Goal: Information Seeking & Learning: Learn about a topic

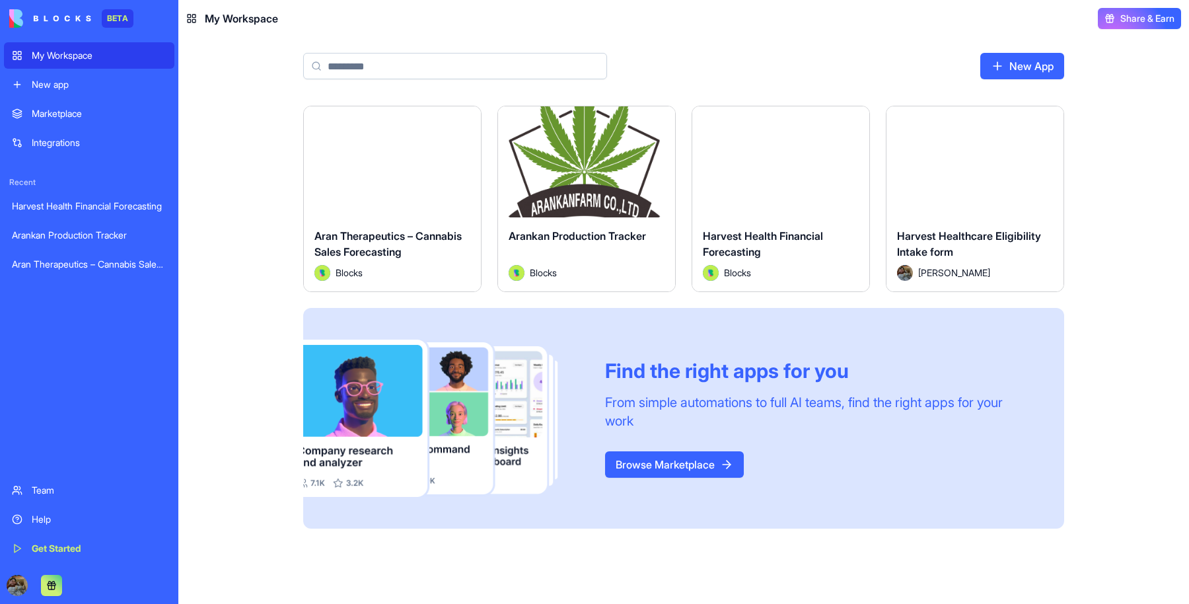
click at [579, 143] on div "Launch" at bounding box center [586, 161] width 177 height 111
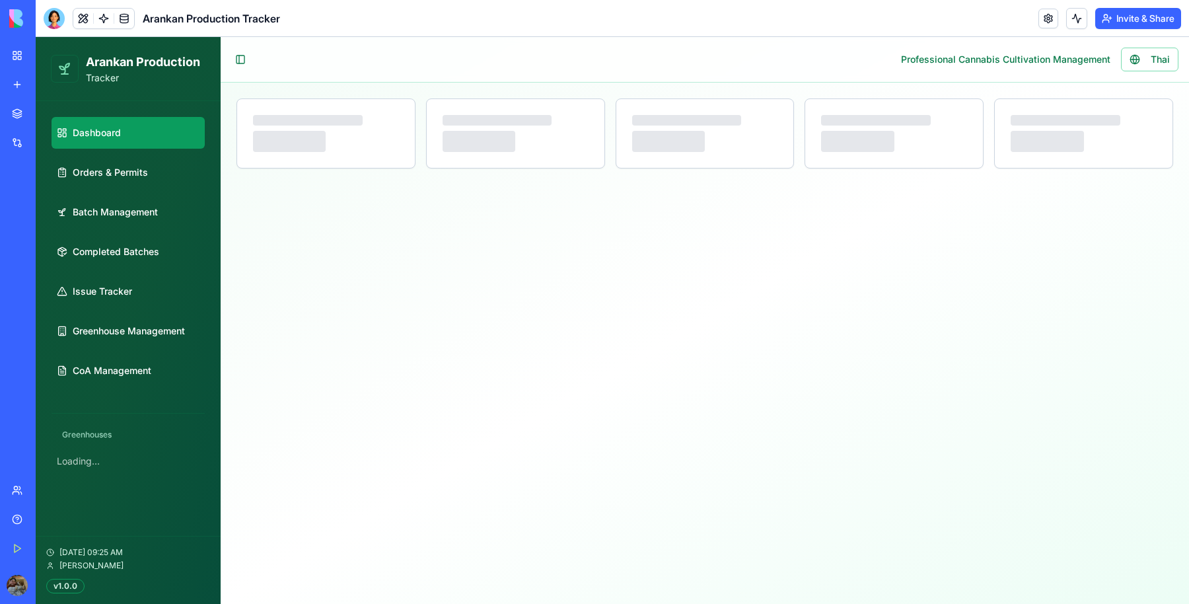
select select "**"
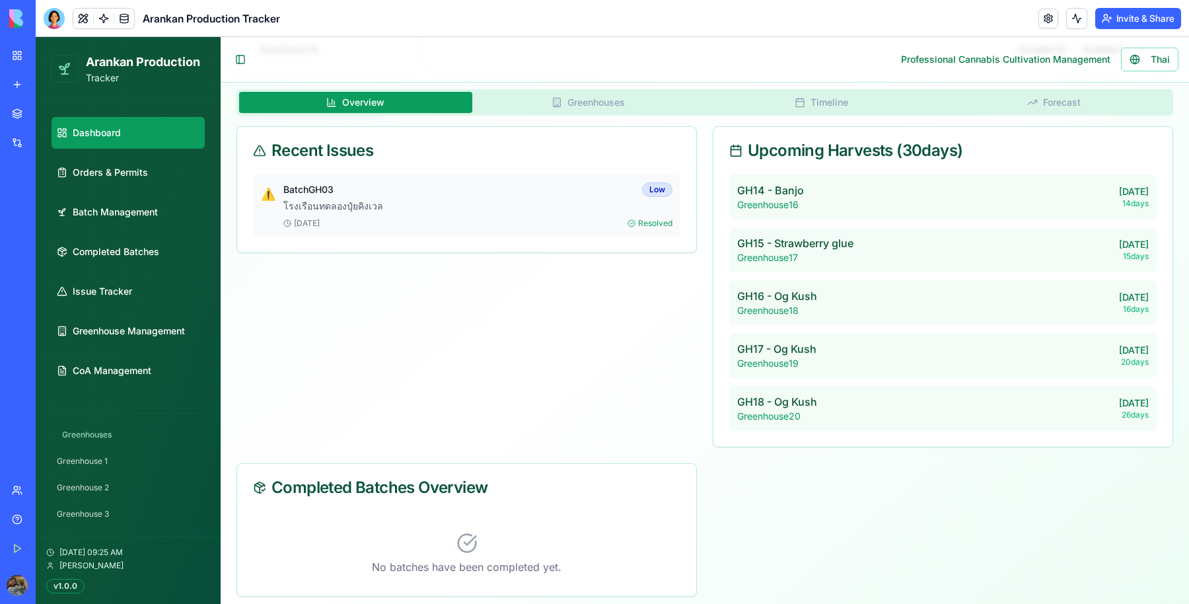
scroll to position [213, 0]
click at [108, 178] on span "Orders & Permits" at bounding box center [110, 172] width 75 height 13
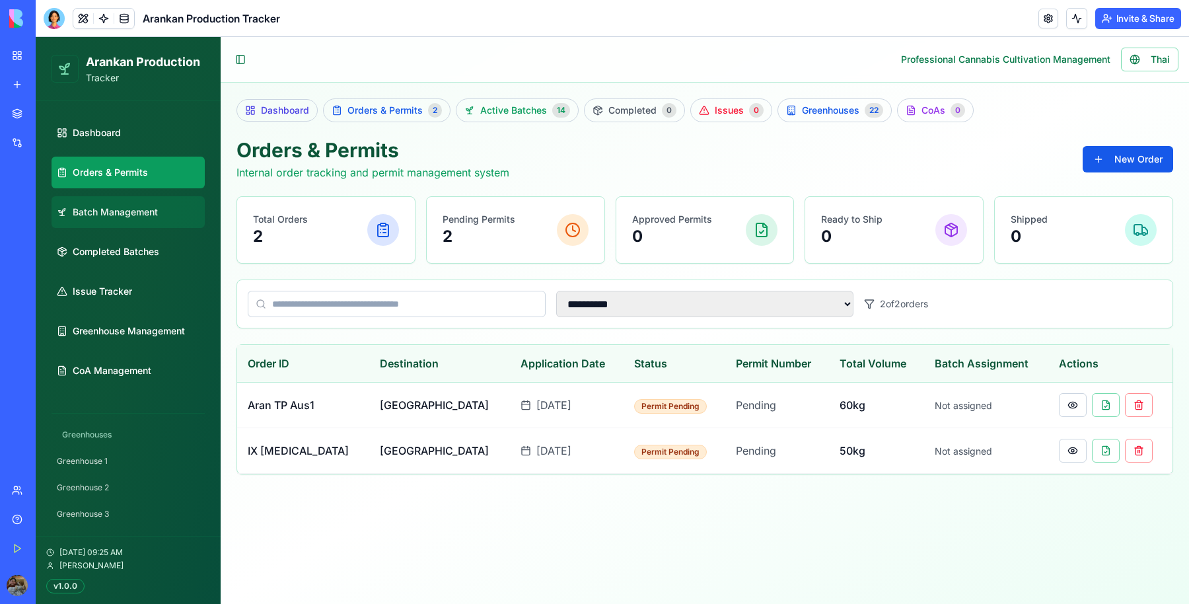
click at [108, 212] on span "Batch Management" at bounding box center [115, 211] width 85 height 13
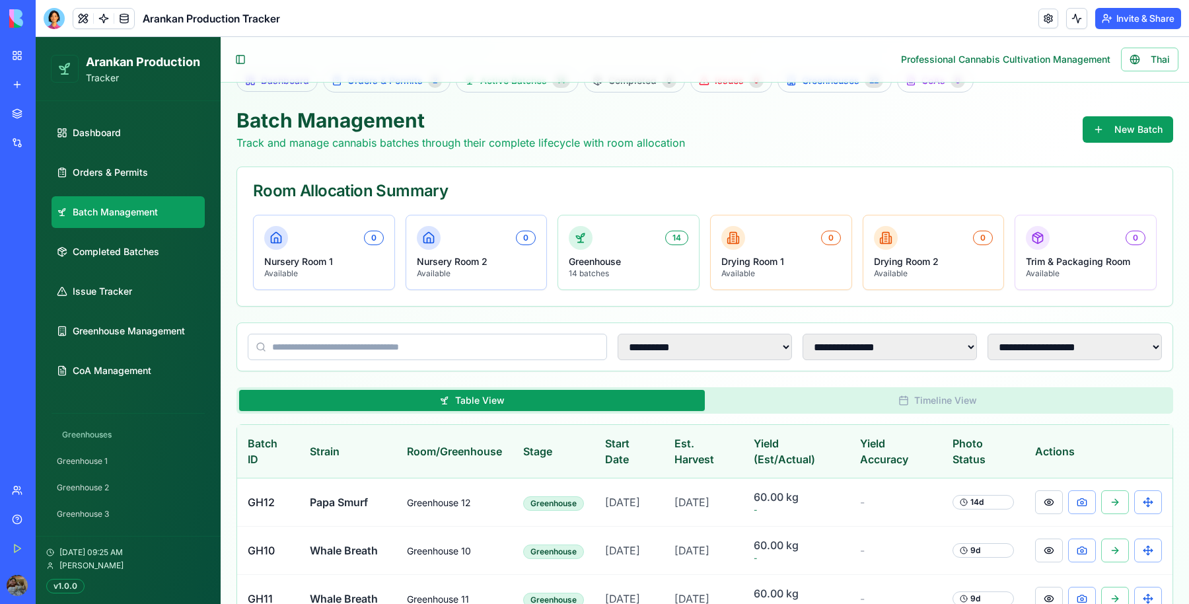
scroll to position [28, 0]
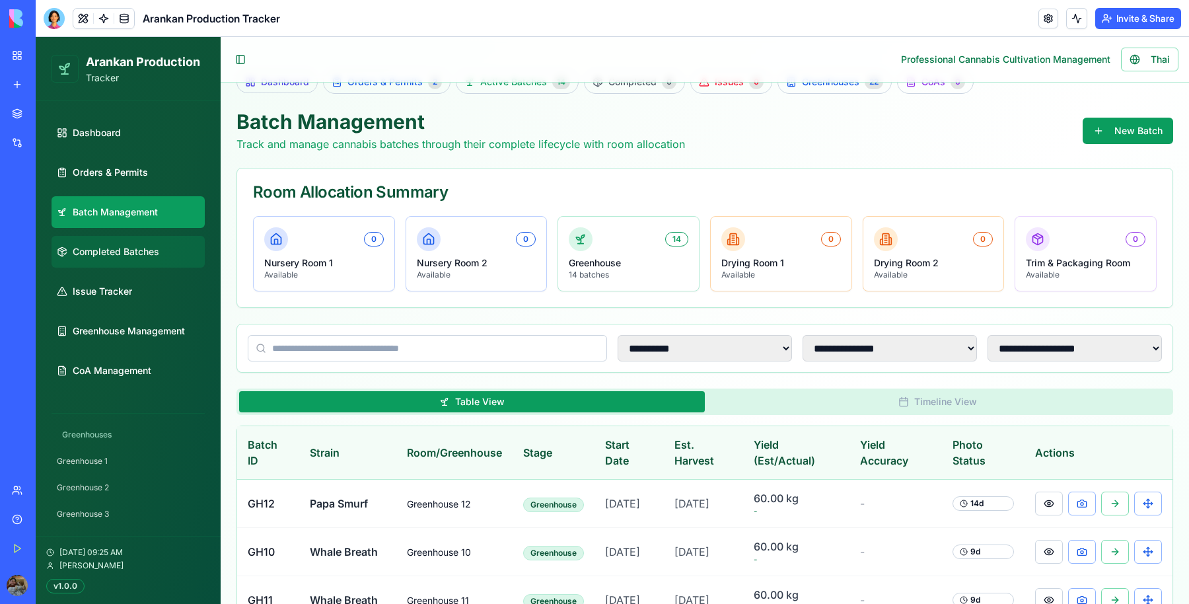
click at [168, 236] on link "Completed Batches" at bounding box center [128, 252] width 153 height 32
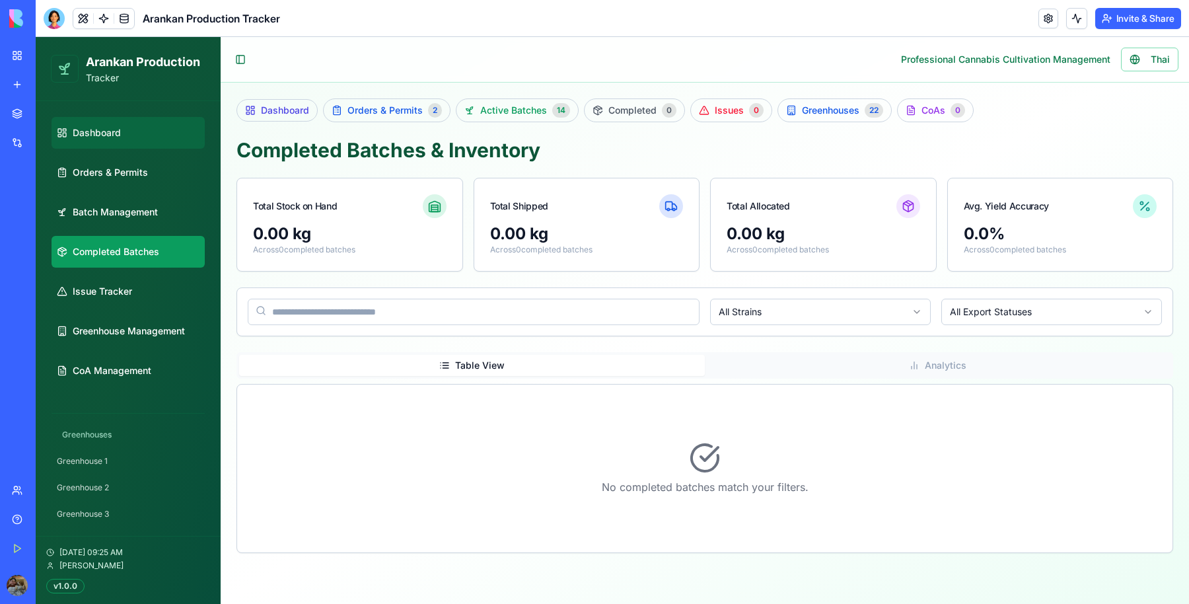
click at [129, 118] on link "Dashboard" at bounding box center [128, 133] width 153 height 32
select select "**"
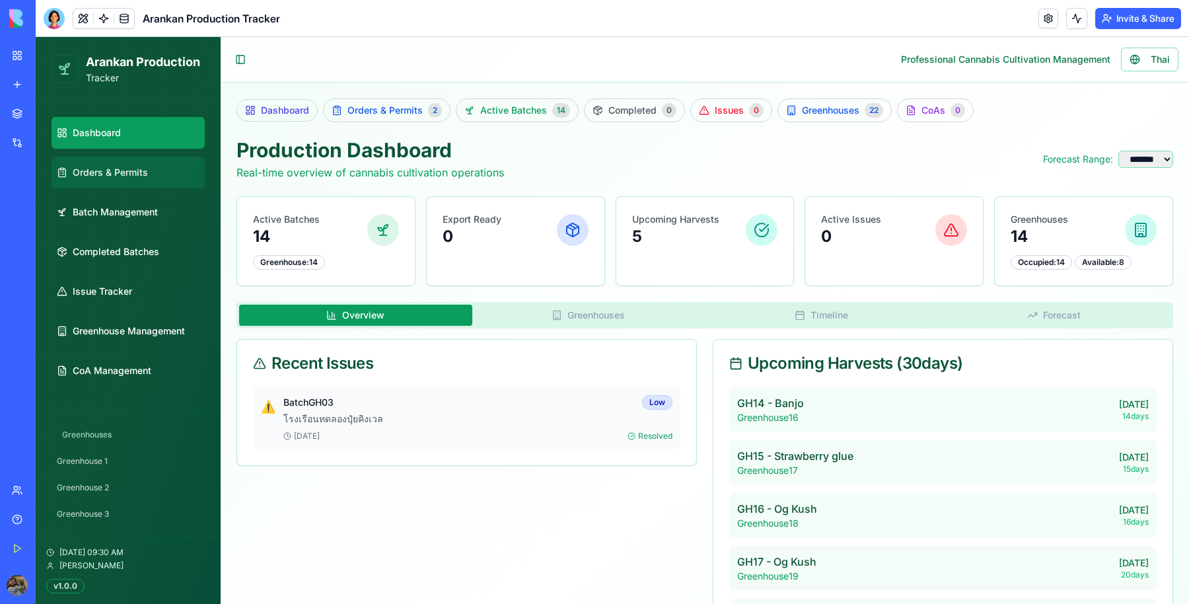
click at [122, 175] on span "Orders & Permits" at bounding box center [110, 172] width 75 height 13
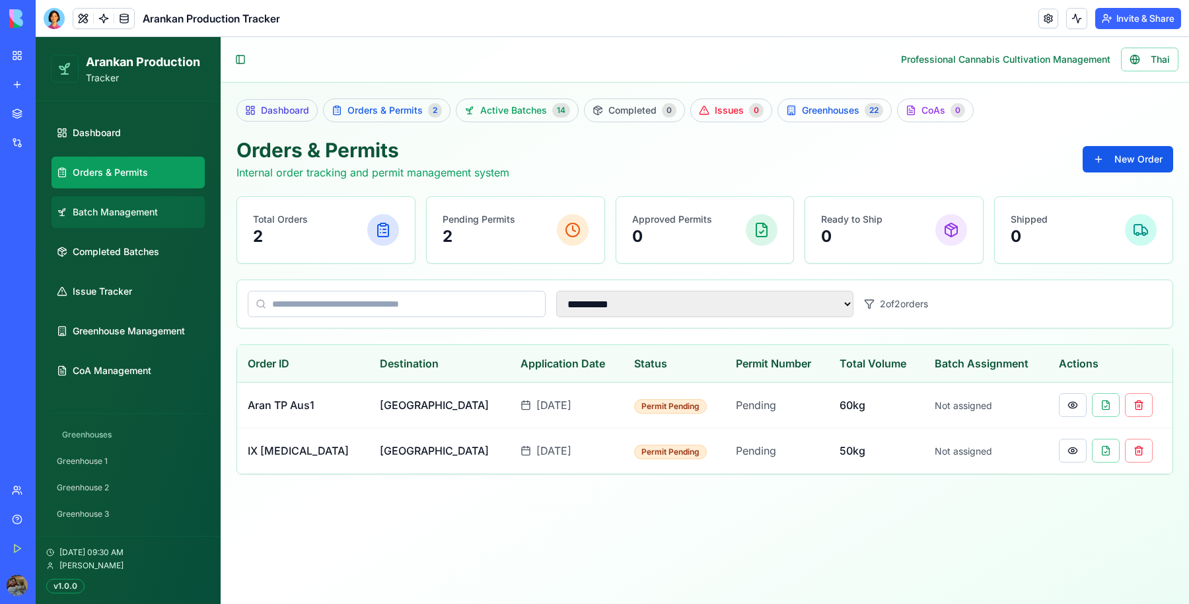
click at [114, 223] on link "Batch Management" at bounding box center [128, 212] width 153 height 32
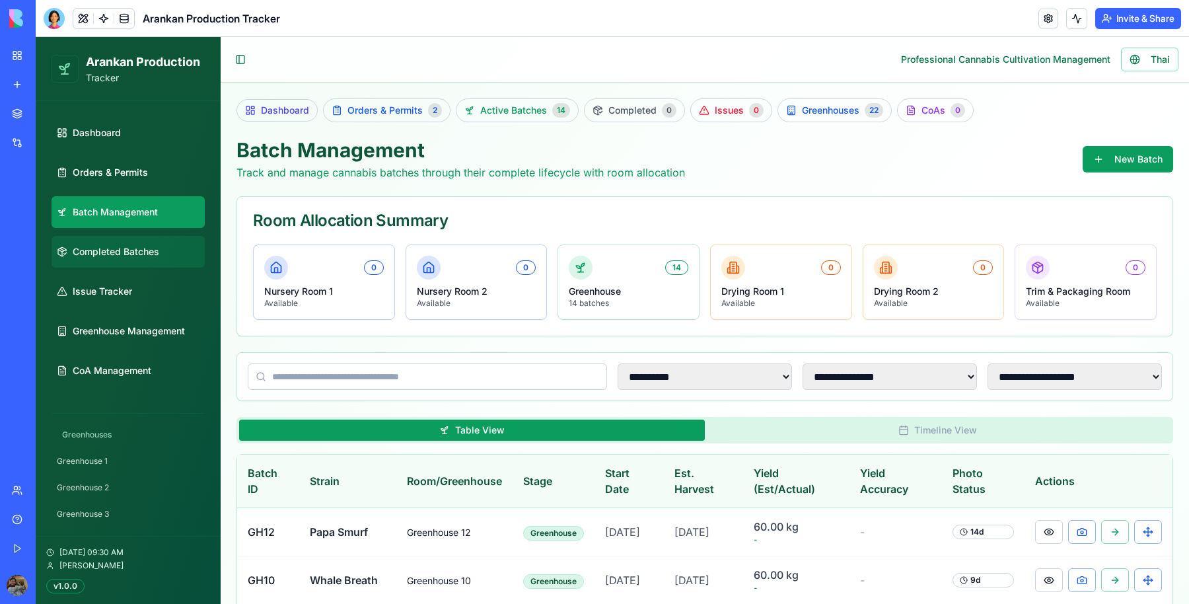
click at [113, 246] on span "Completed Batches" at bounding box center [116, 251] width 87 height 13
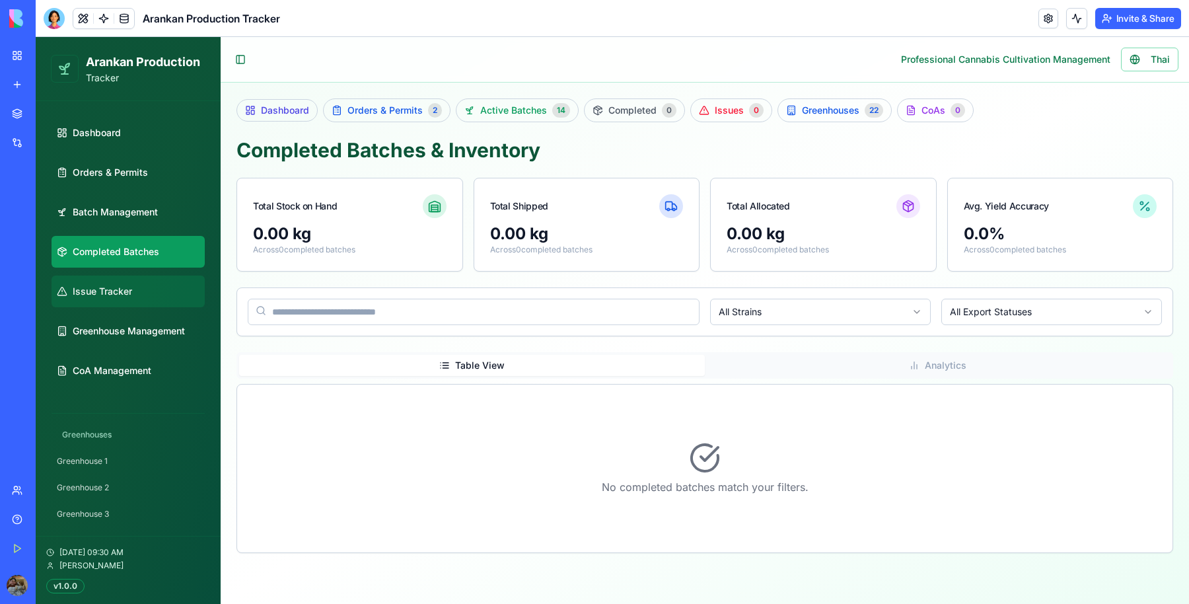
click at [104, 289] on span "Issue Tracker" at bounding box center [102, 291] width 59 height 13
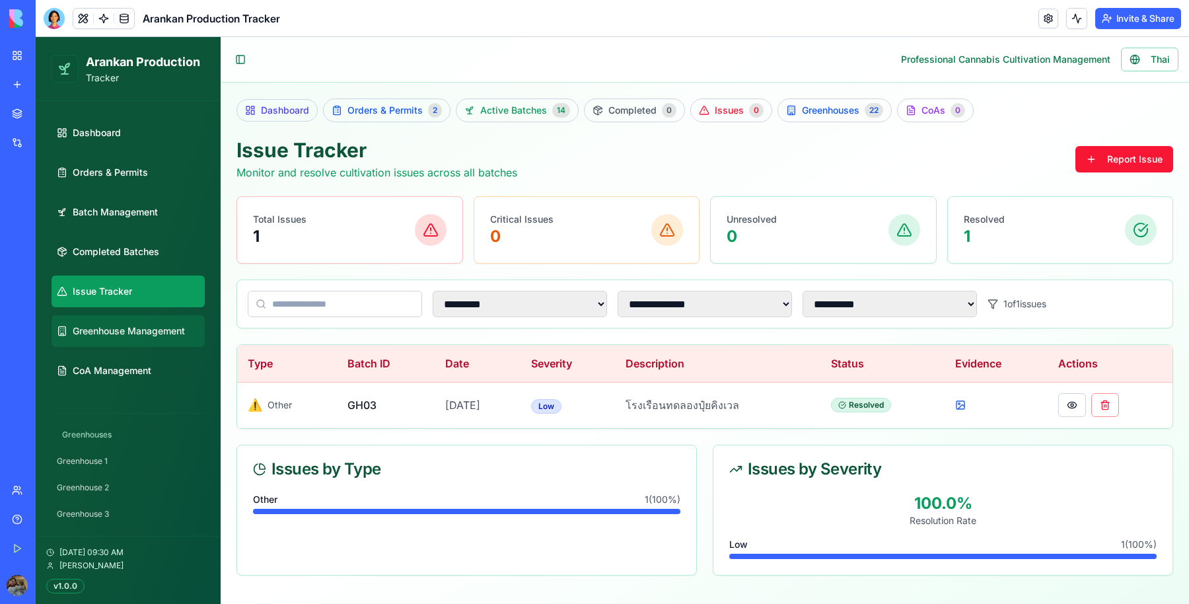
click at [106, 338] on link "Greenhouse Management" at bounding box center [128, 331] width 153 height 32
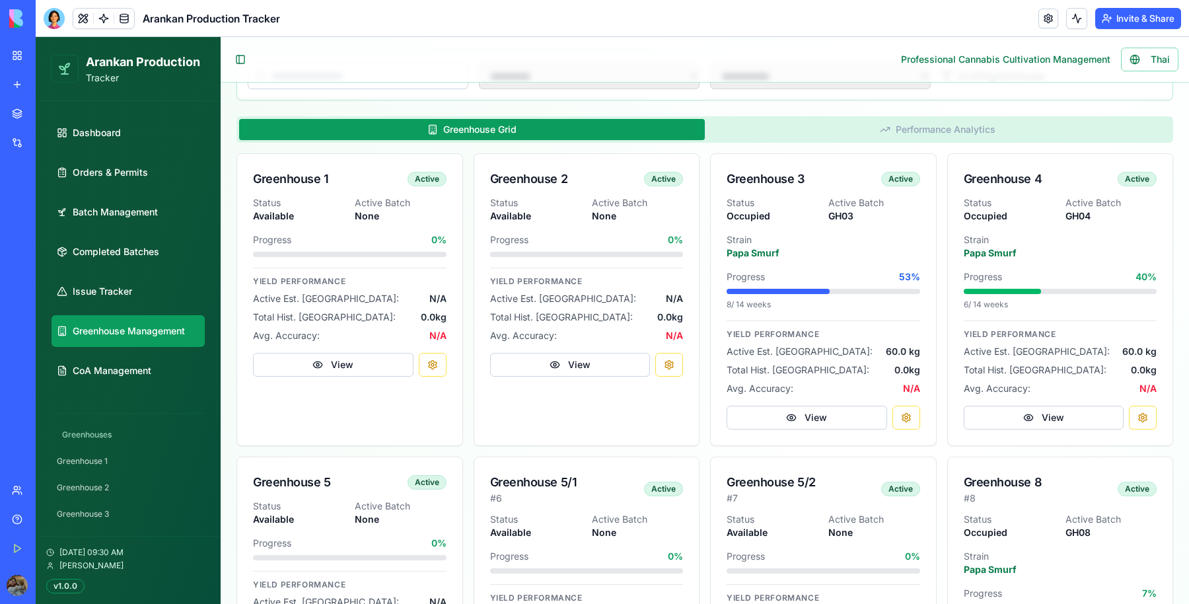
scroll to position [227, 0]
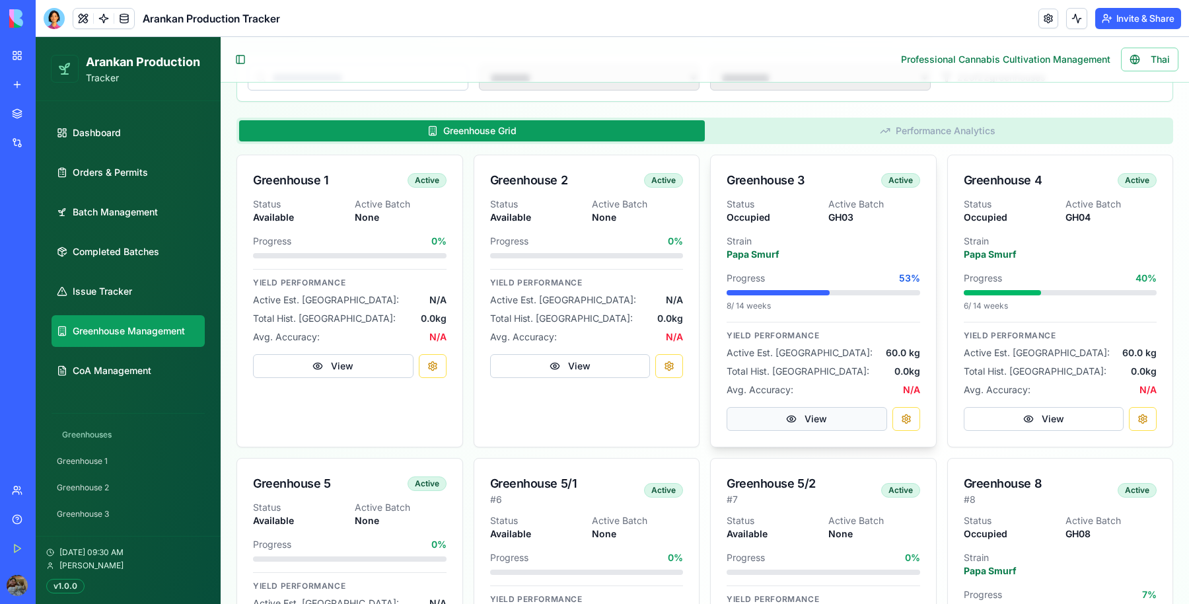
click at [833, 419] on button "View" at bounding box center [807, 419] width 161 height 24
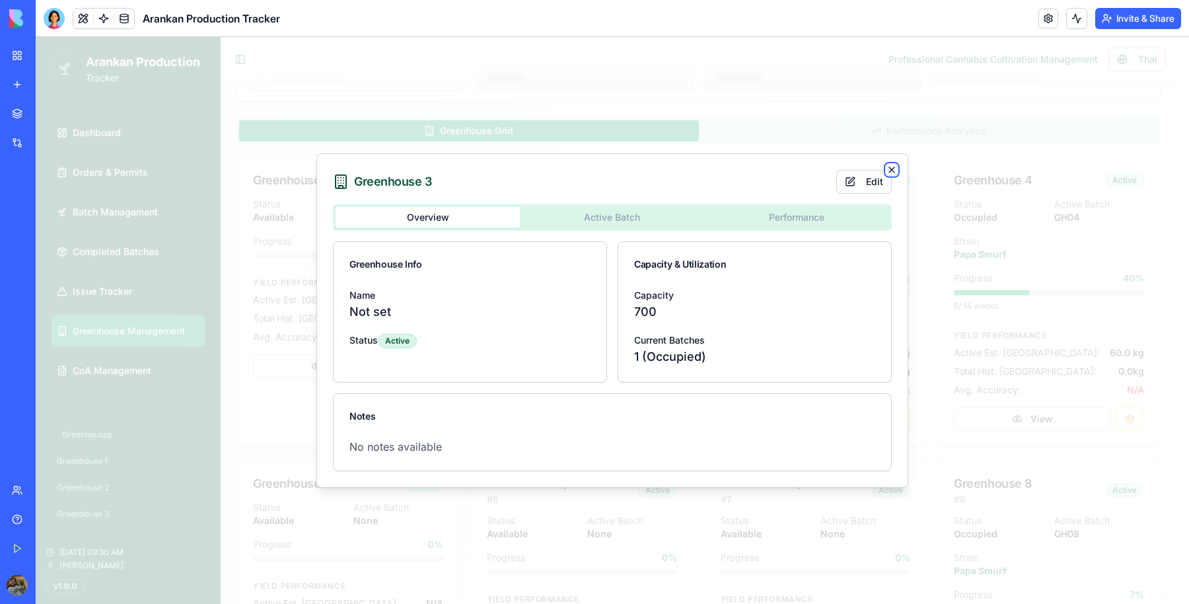
click at [892, 170] on icon "button" at bounding box center [891, 169] width 5 height 5
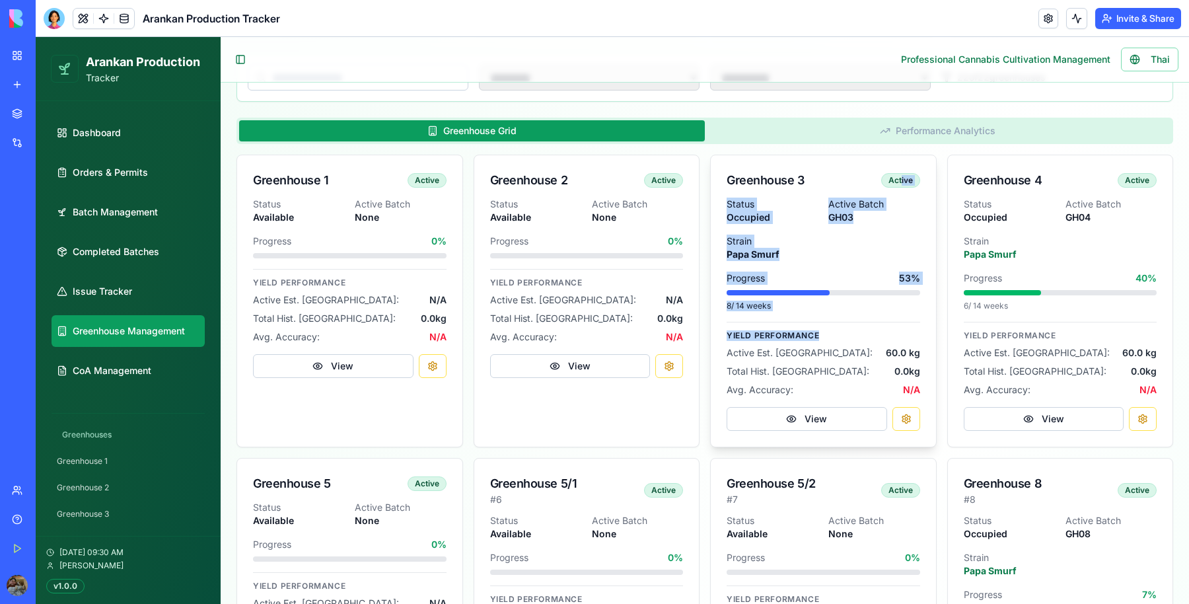
drag, startPoint x: 892, startPoint y: 170, endPoint x: 883, endPoint y: 324, distance: 154.2
click at [883, 324] on div "Greenhouse 3 Active Status Occupied Active Batch GH03 Strain Papa Smurf Progres…" at bounding box center [823, 301] width 227 height 293
click at [883, 324] on div "Yield Performance Active Est. Yield: 60.0 kg Total Hist. Yield: 0.0 kg Avg. Acc…" at bounding box center [824, 359] width 194 height 75
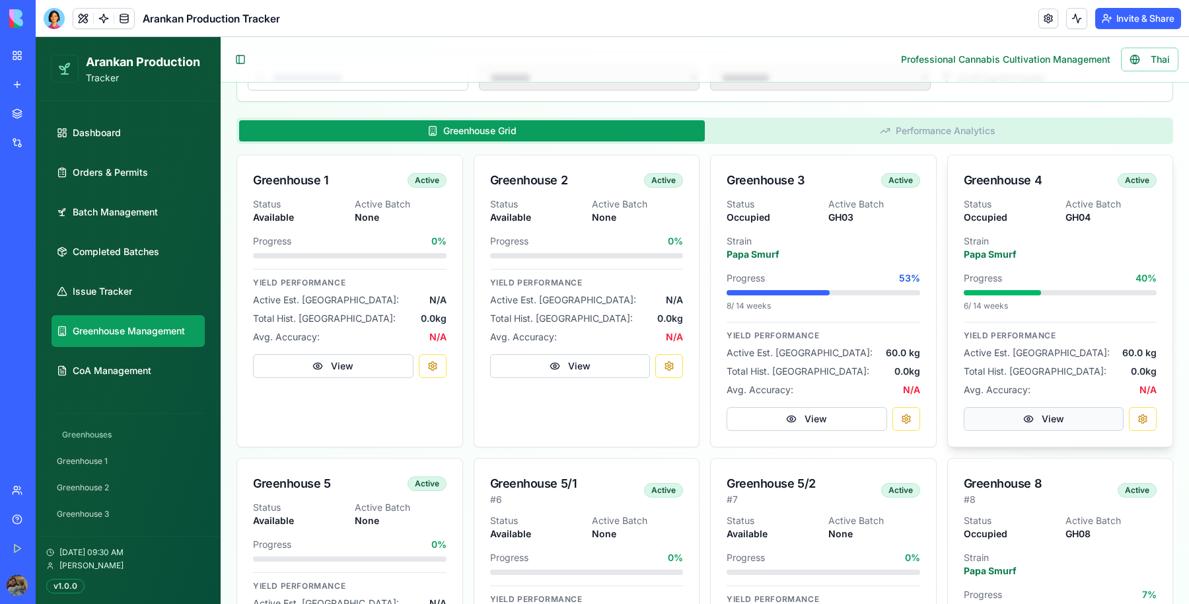
click at [984, 421] on button "View" at bounding box center [1044, 419] width 161 height 24
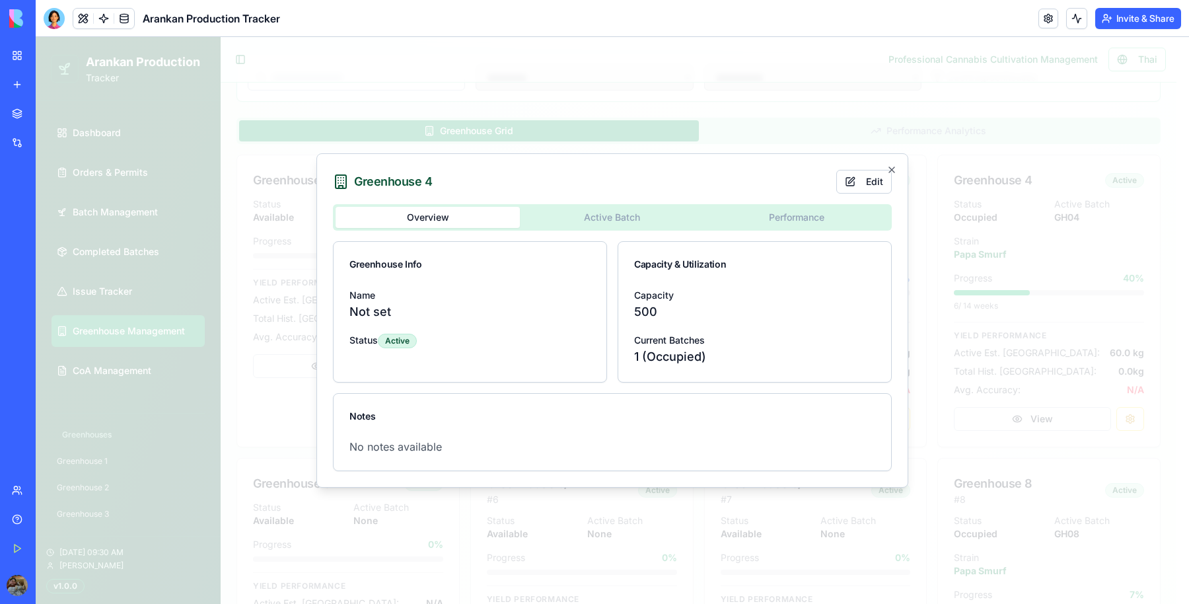
click at [602, 214] on div "Overview Active Batch Performance Greenhouse Info Name Not set Status Active Ca…" at bounding box center [612, 337] width 559 height 267
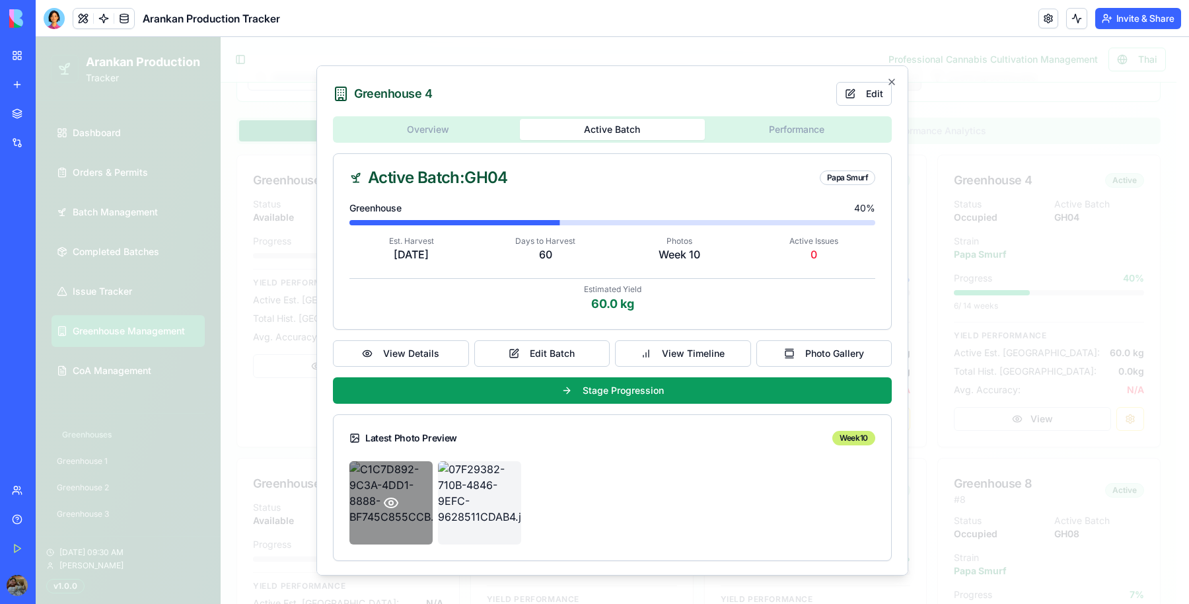
click at [392, 496] on icon at bounding box center [391, 503] width 16 height 16
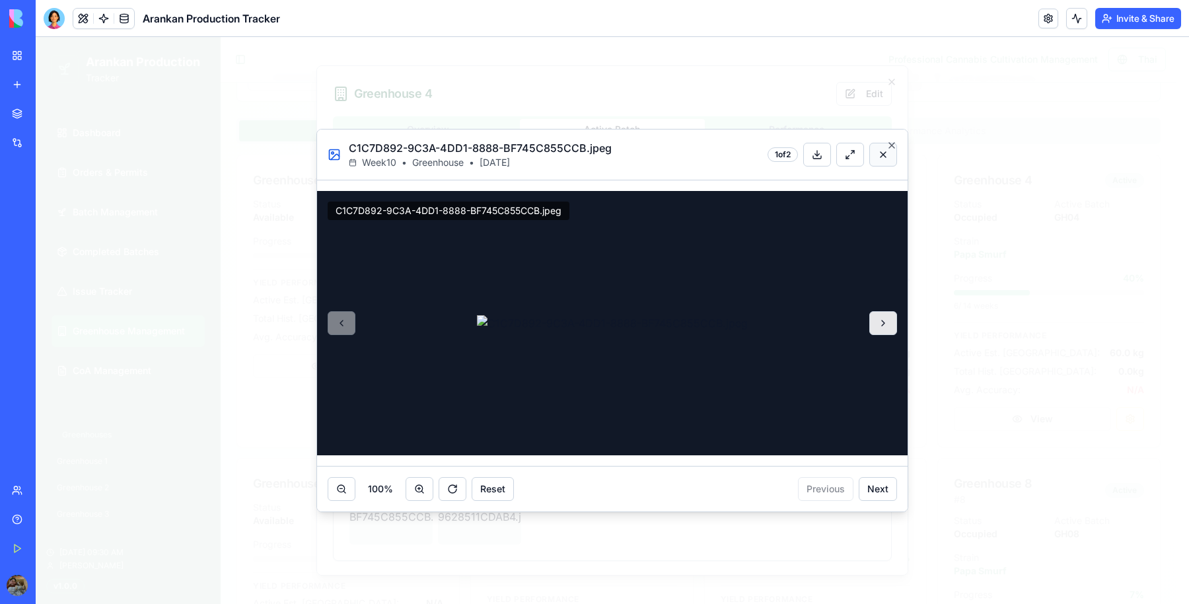
click at [888, 157] on button at bounding box center [883, 155] width 28 height 24
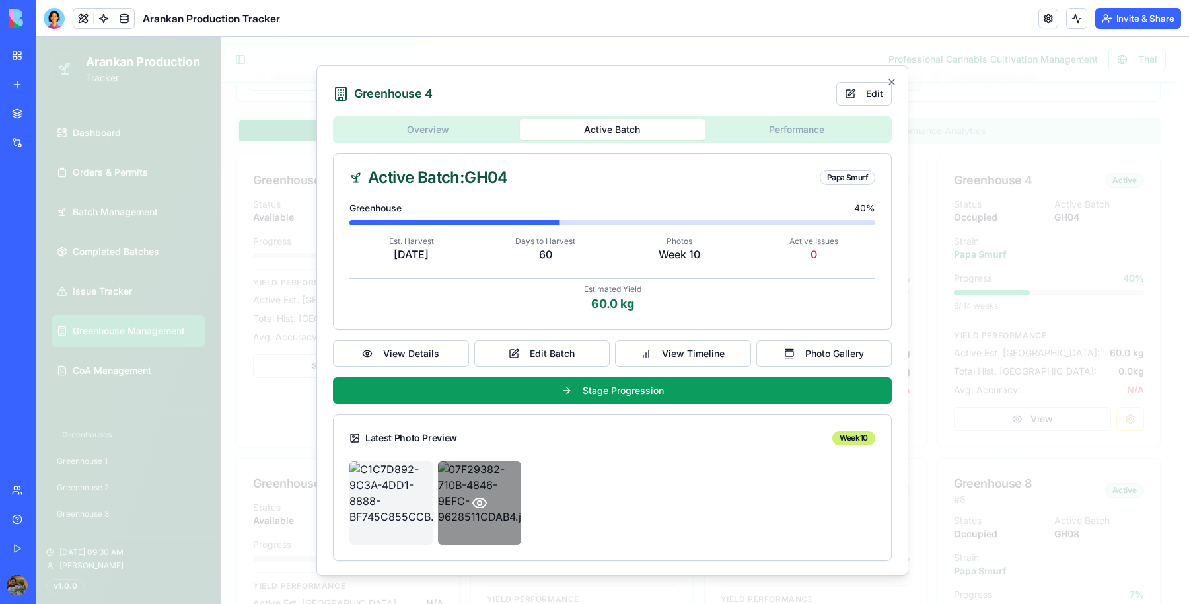
click at [503, 483] on div at bounding box center [479, 502] width 83 height 83
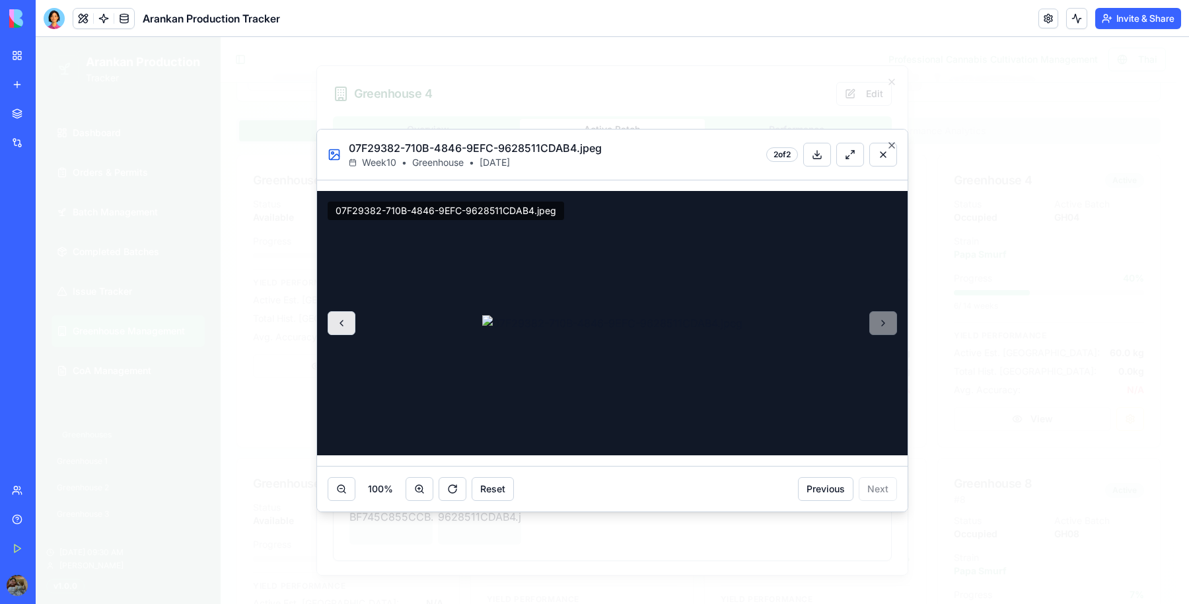
click at [884, 320] on div at bounding box center [612, 323] width 591 height 264
click at [958, 314] on div at bounding box center [612, 320] width 1153 height 567
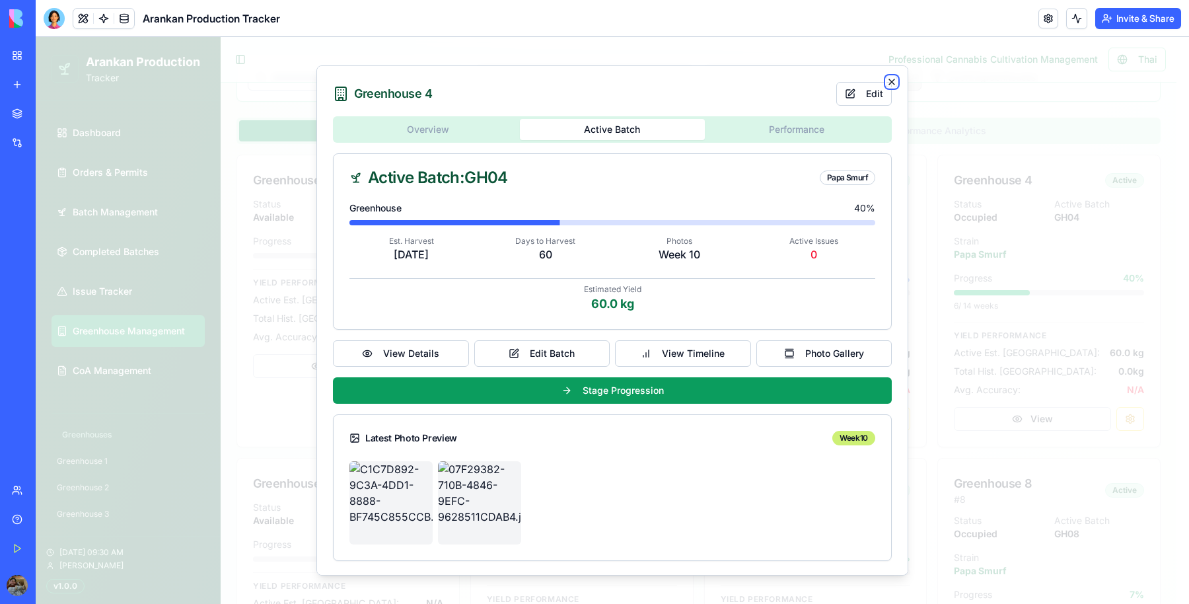
click at [892, 79] on icon "button" at bounding box center [891, 82] width 11 height 11
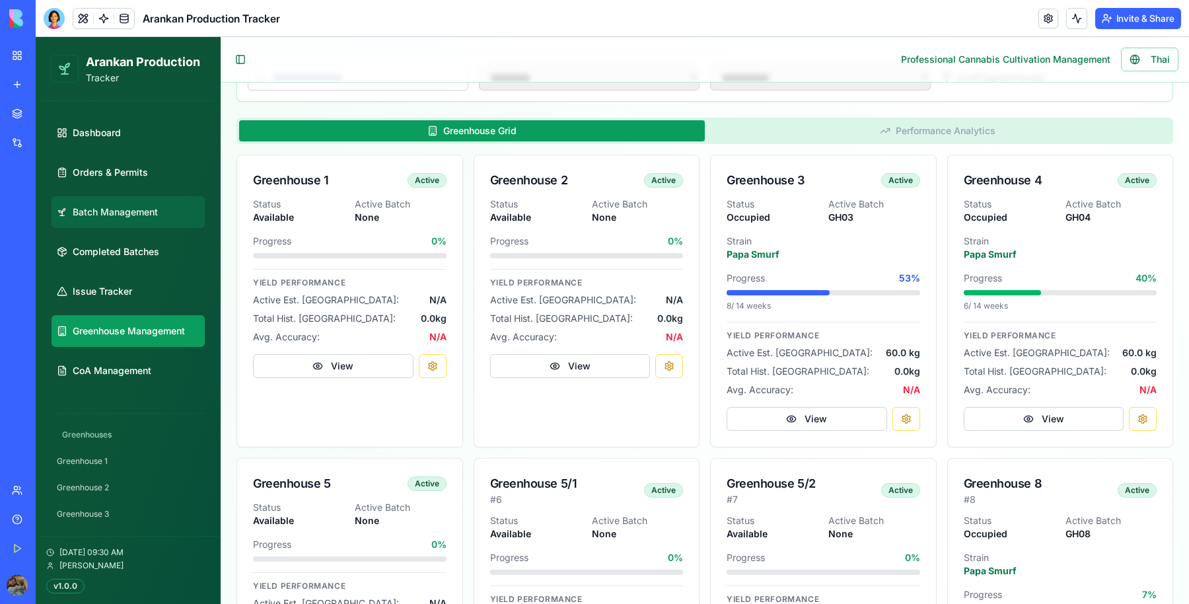
click at [161, 198] on link "Batch Management" at bounding box center [128, 212] width 153 height 32
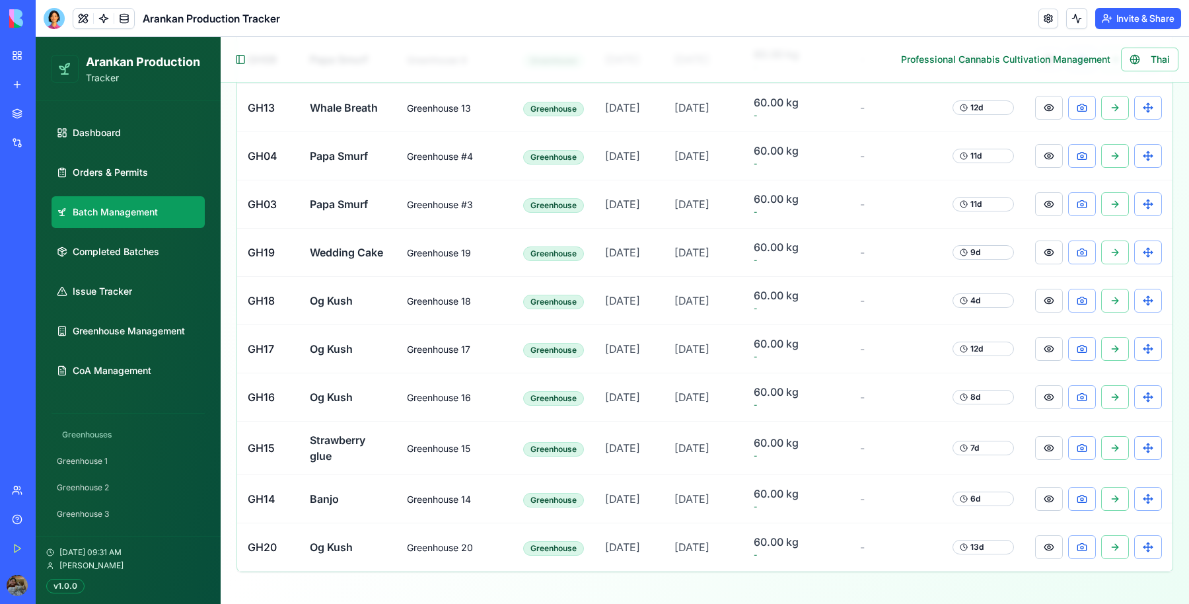
scroll to position [658, 0]
click at [1042, 559] on button at bounding box center [1049, 547] width 28 height 24
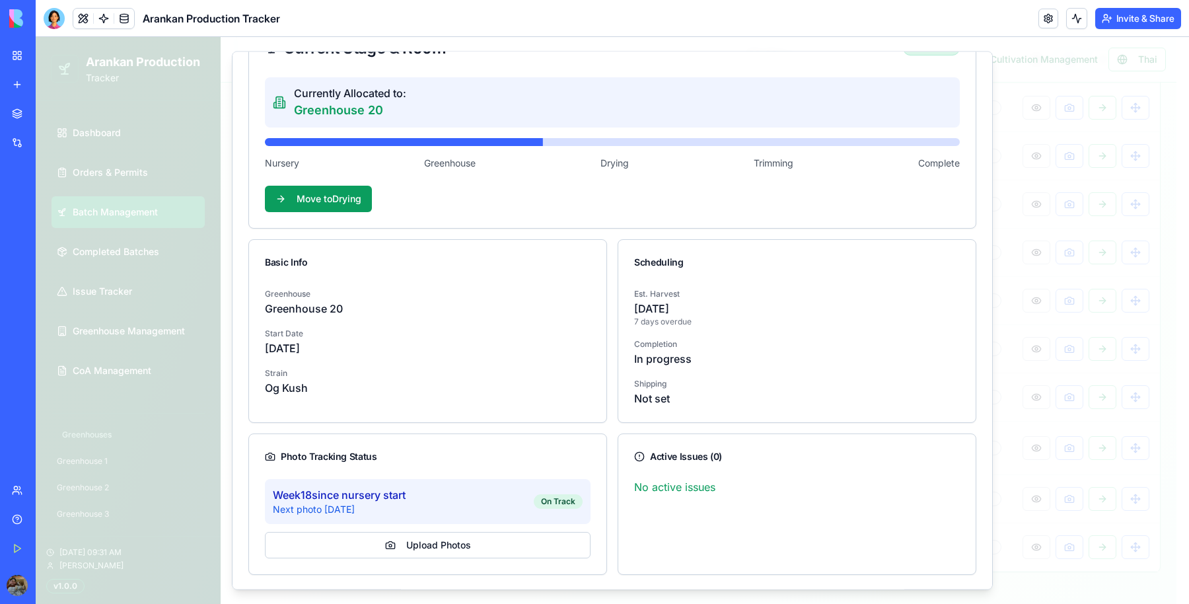
scroll to position [0, 0]
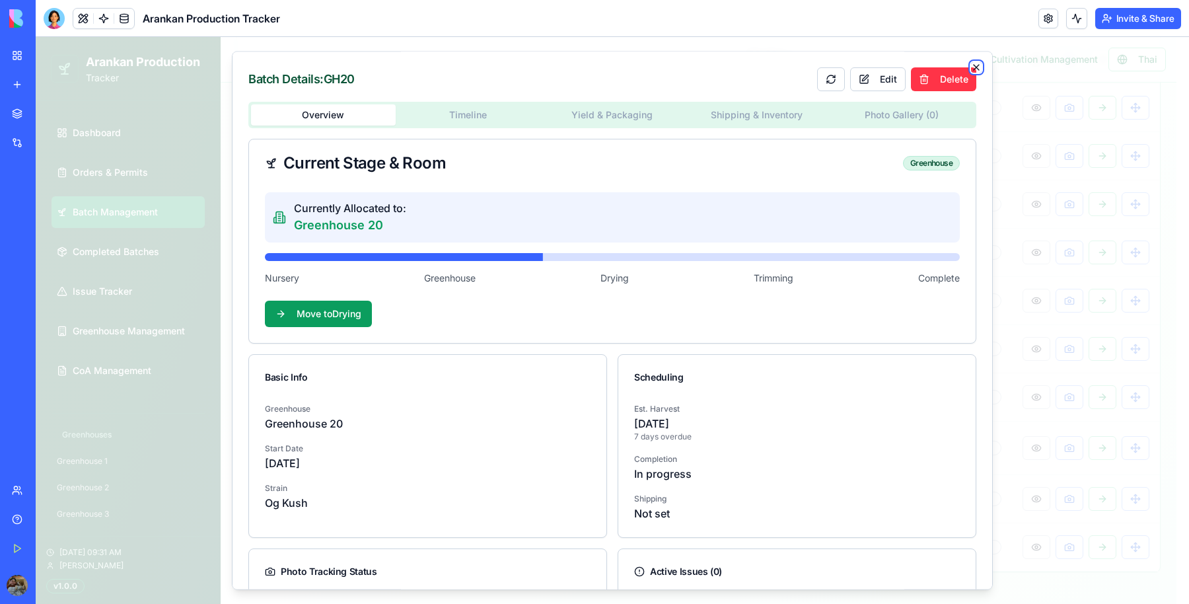
click at [971, 63] on icon "button" at bounding box center [976, 67] width 11 height 11
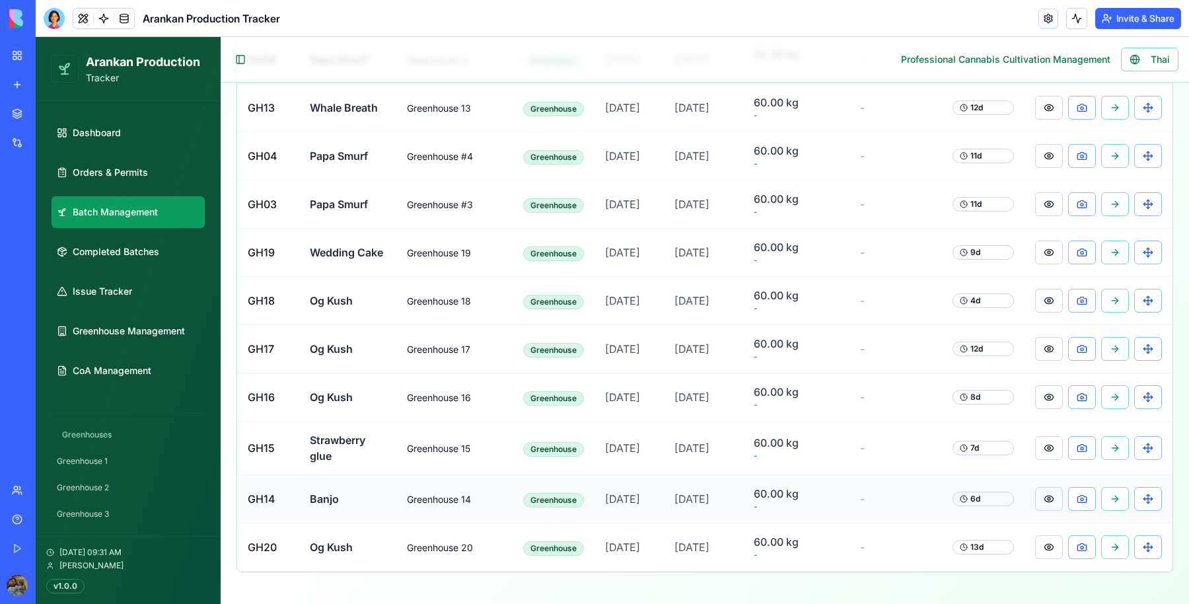
click at [1035, 509] on button at bounding box center [1049, 499] width 28 height 24
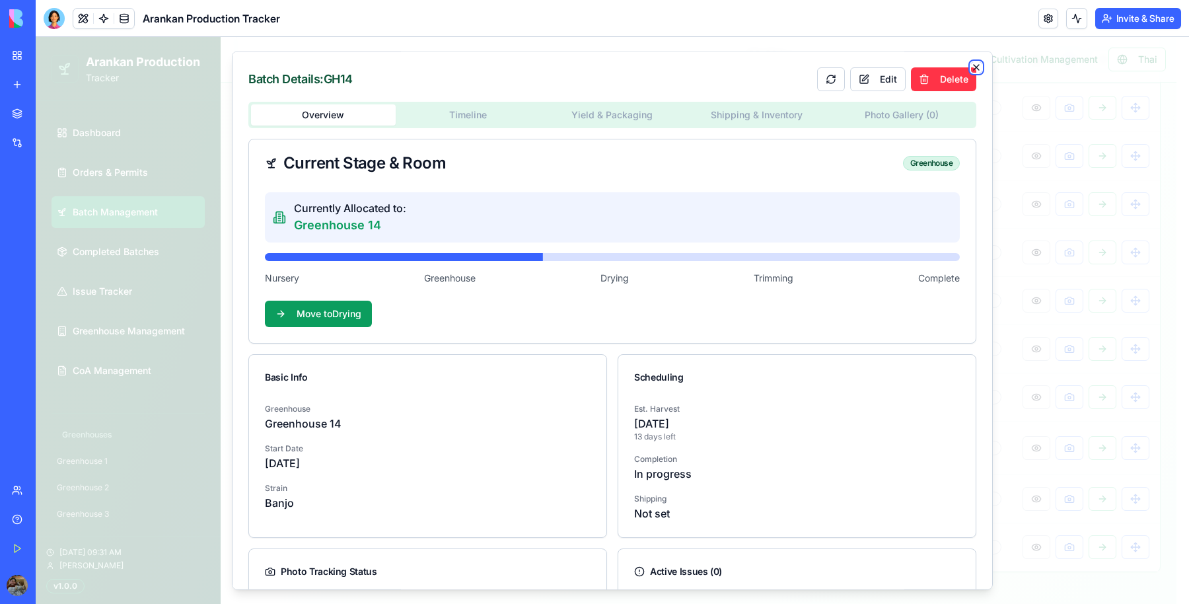
click at [971, 66] on icon "button" at bounding box center [976, 67] width 11 height 11
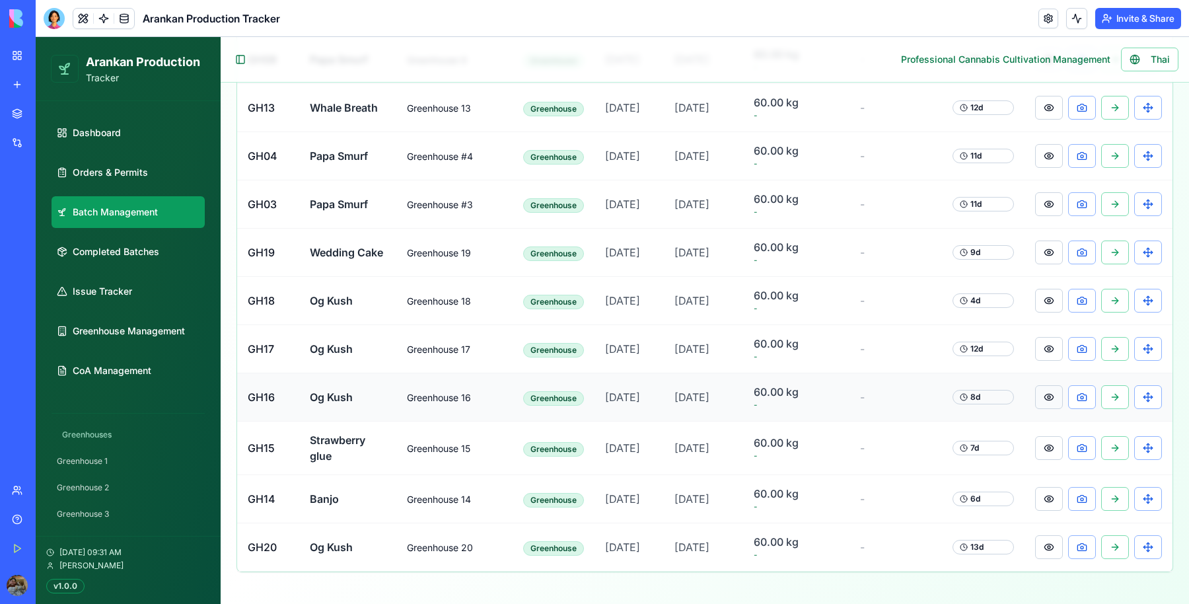
click at [1036, 402] on button at bounding box center [1049, 397] width 28 height 24
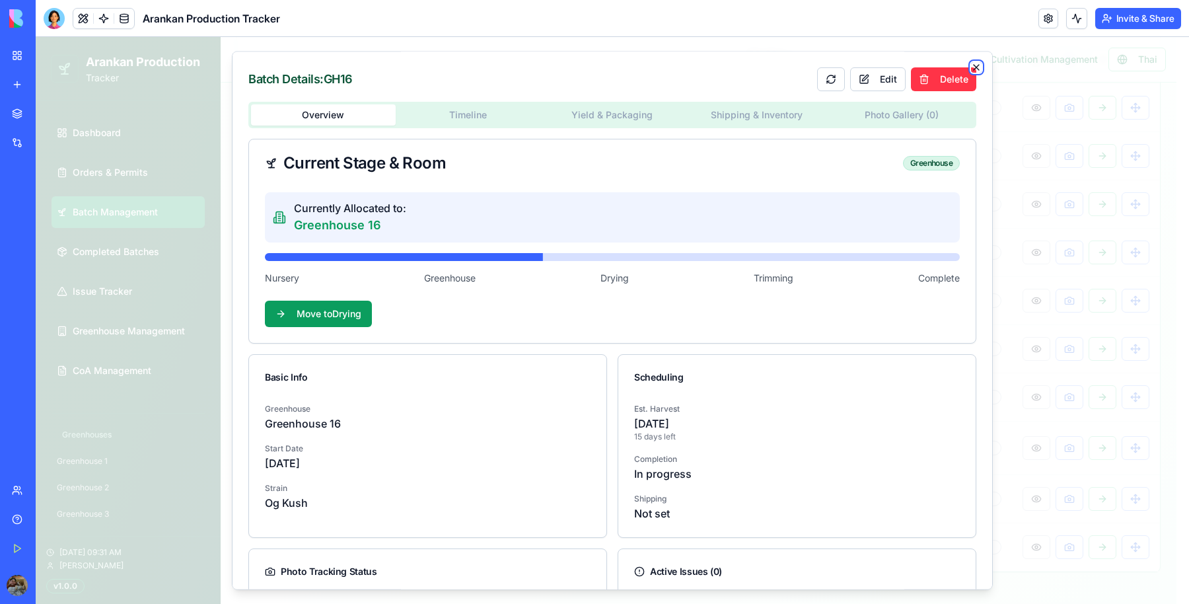
click at [971, 67] on icon "button" at bounding box center [976, 67] width 11 height 11
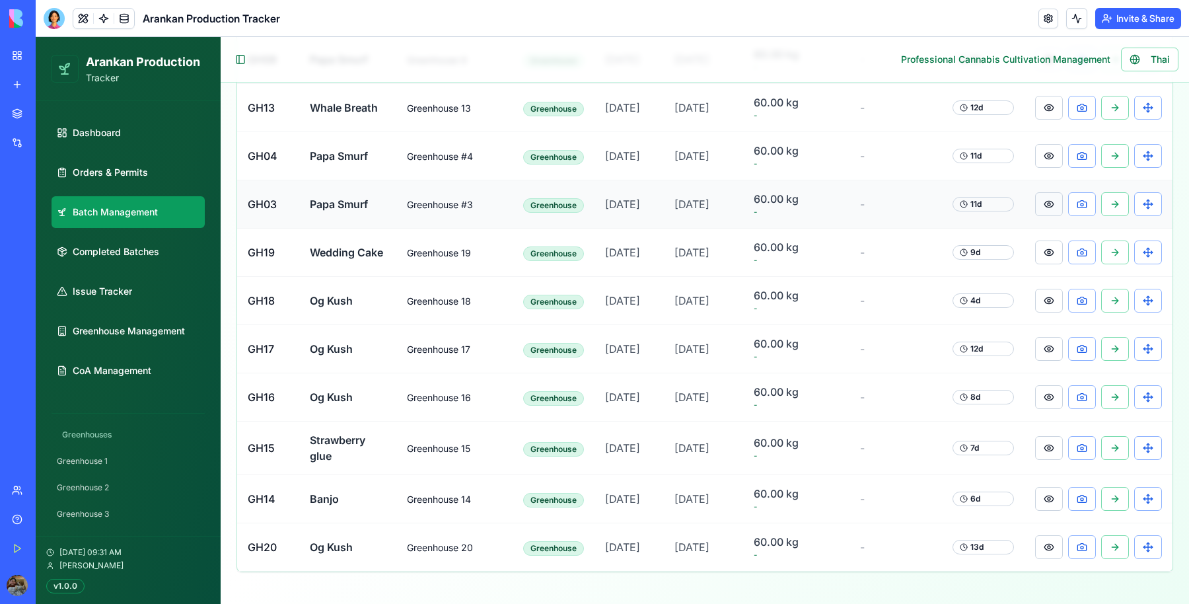
click at [1035, 192] on button at bounding box center [1049, 204] width 28 height 24
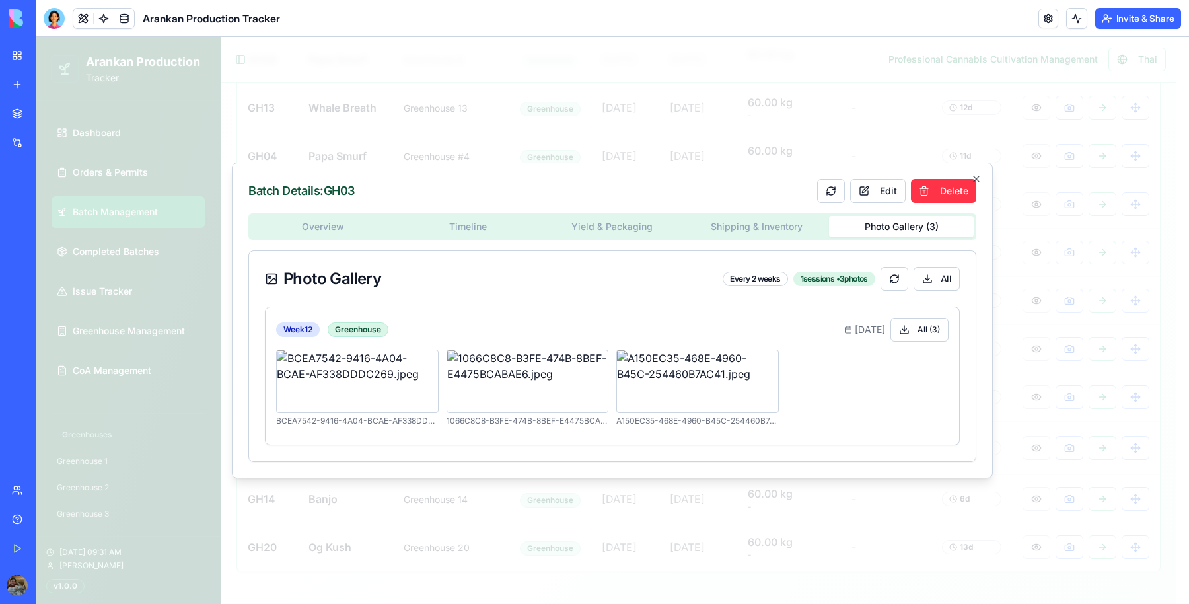
click at [929, 114] on body "**********" at bounding box center [606, 12] width 1141 height 1184
click at [923, 331] on button "All ( 3 )" at bounding box center [919, 330] width 58 height 24
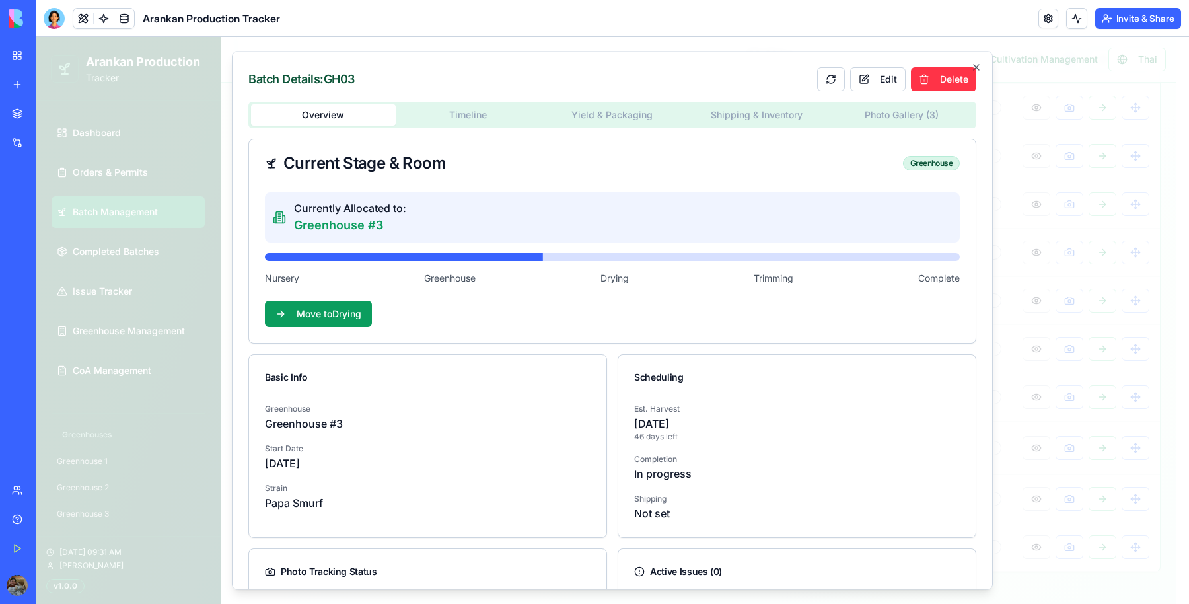
click at [735, 68] on div at bounding box center [612, 320] width 1153 height 567
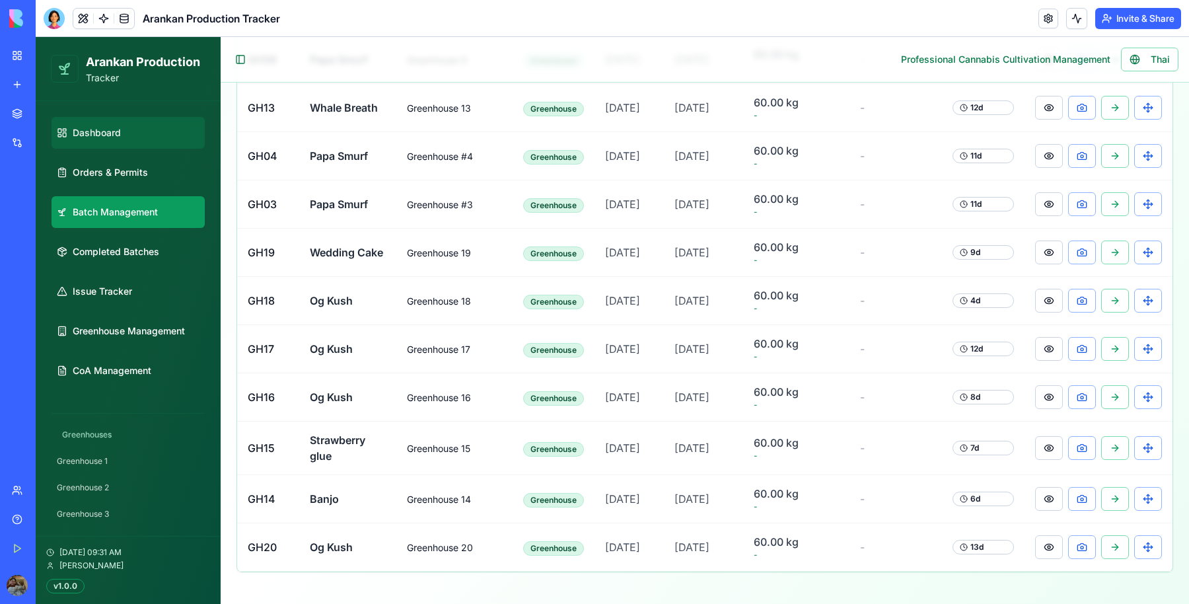
click at [143, 135] on link "Dashboard" at bounding box center [128, 133] width 153 height 32
select select "**"
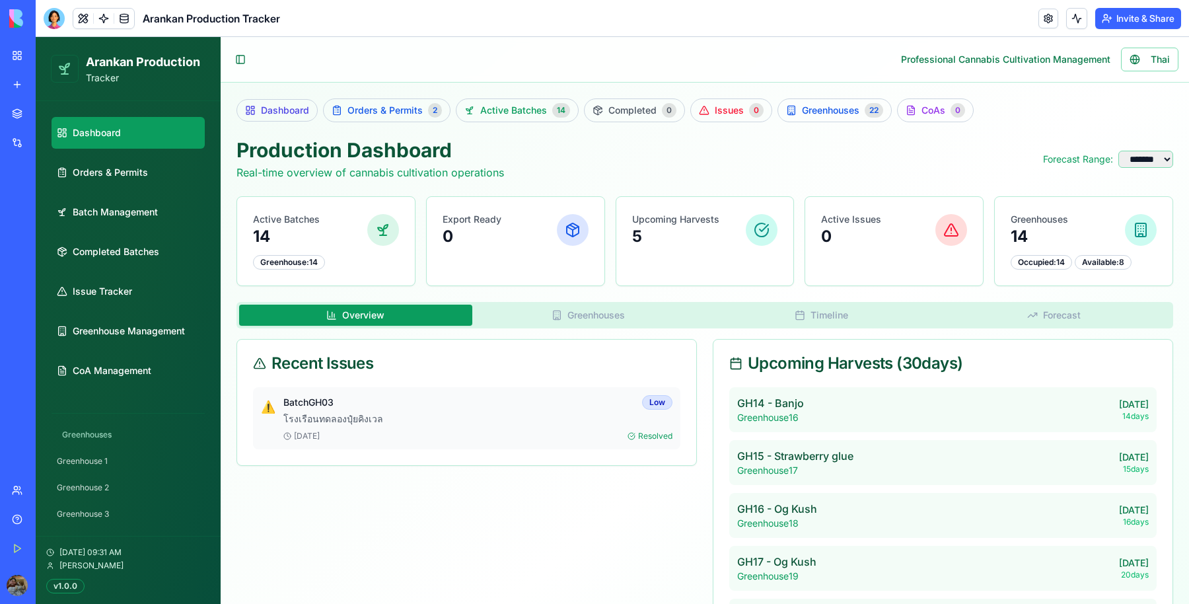
scroll to position [234, 0]
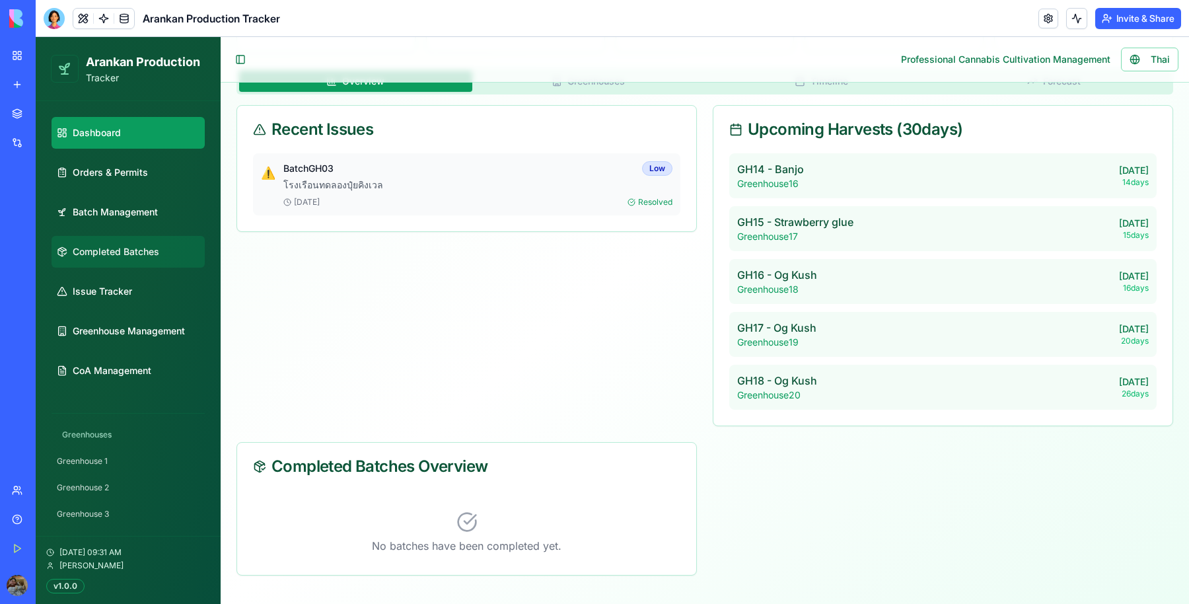
click at [137, 253] on span "Completed Batches" at bounding box center [116, 251] width 87 height 13
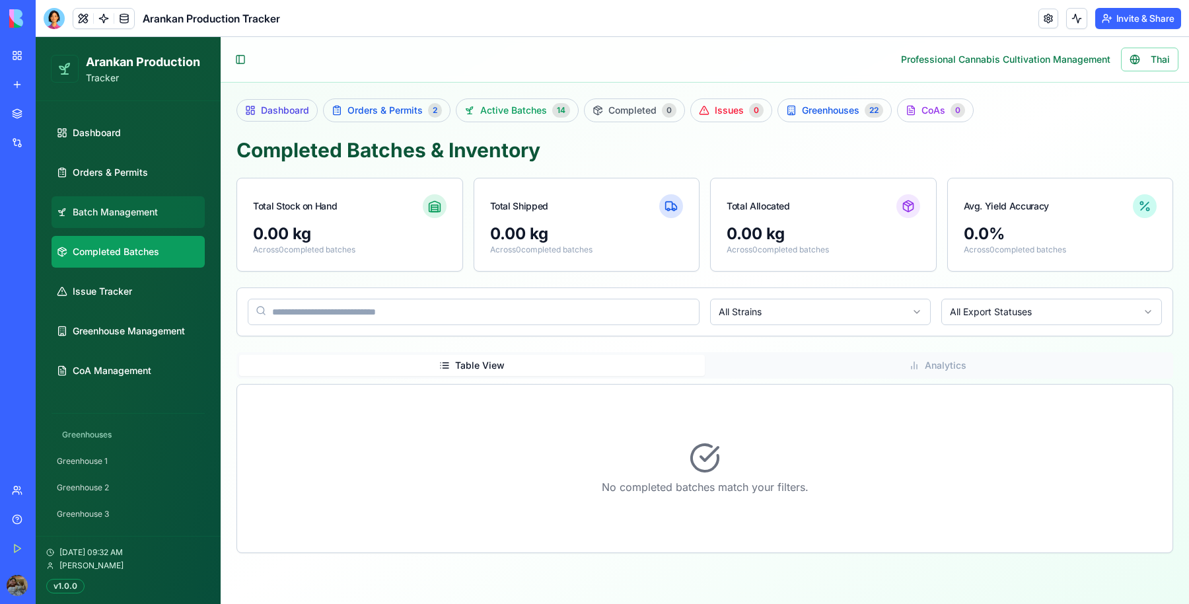
click at [148, 208] on span "Batch Management" at bounding box center [115, 211] width 85 height 13
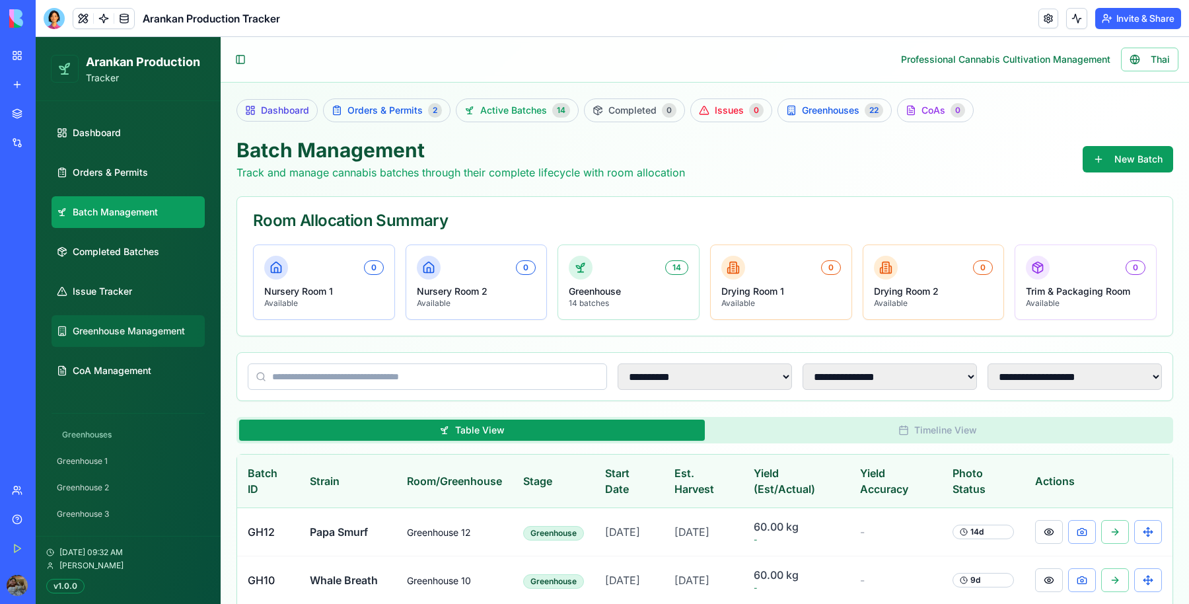
click at [141, 330] on span "Greenhouse Management" at bounding box center [129, 330] width 112 height 13
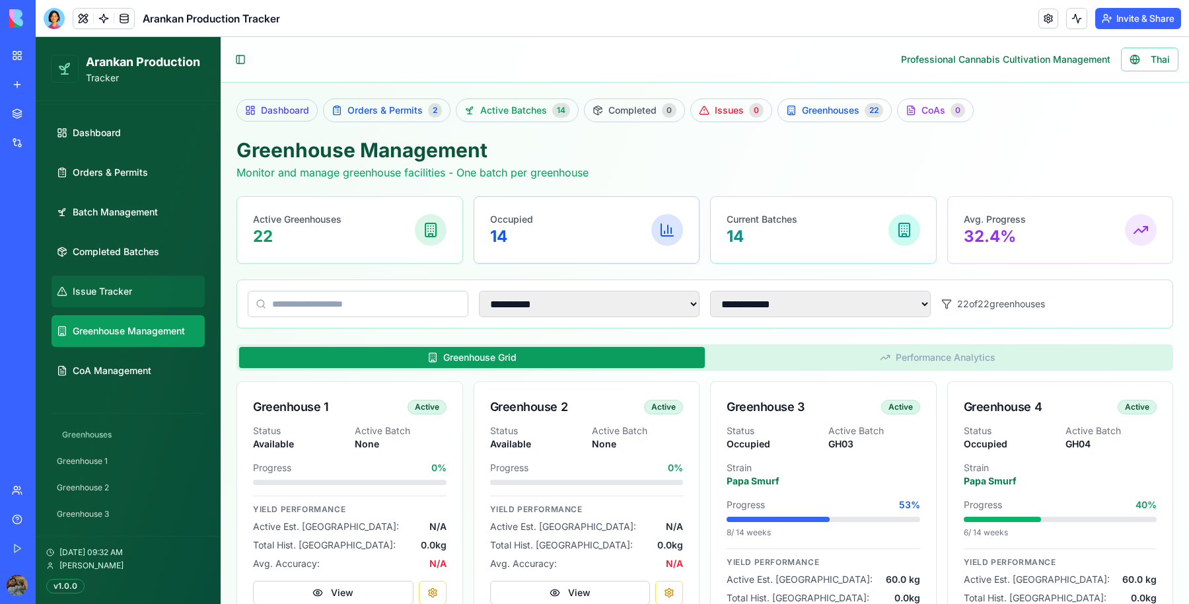
click at [119, 285] on span "Issue Tracker" at bounding box center [102, 291] width 59 height 13
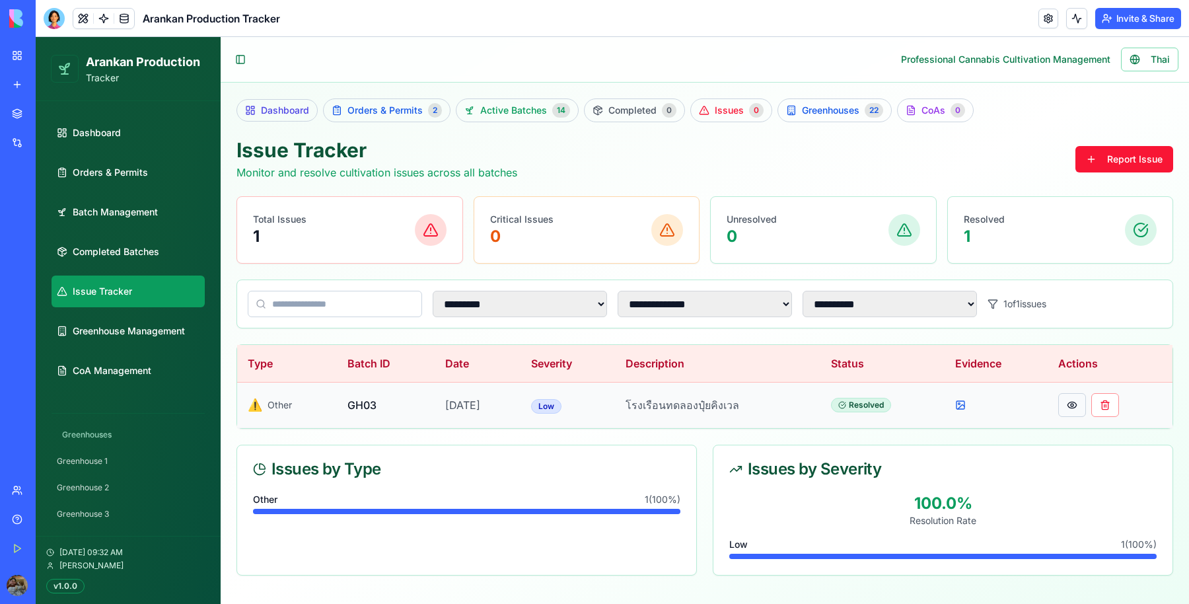
click at [1071, 400] on button at bounding box center [1072, 405] width 28 height 24
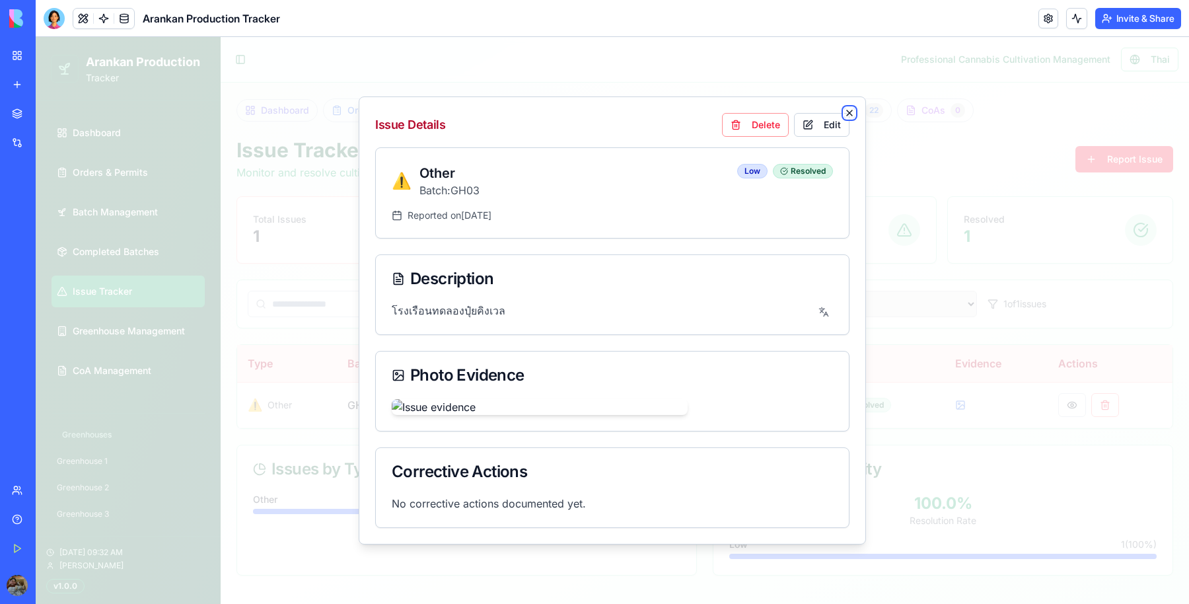
click at [851, 110] on icon "button" at bounding box center [849, 113] width 11 height 11
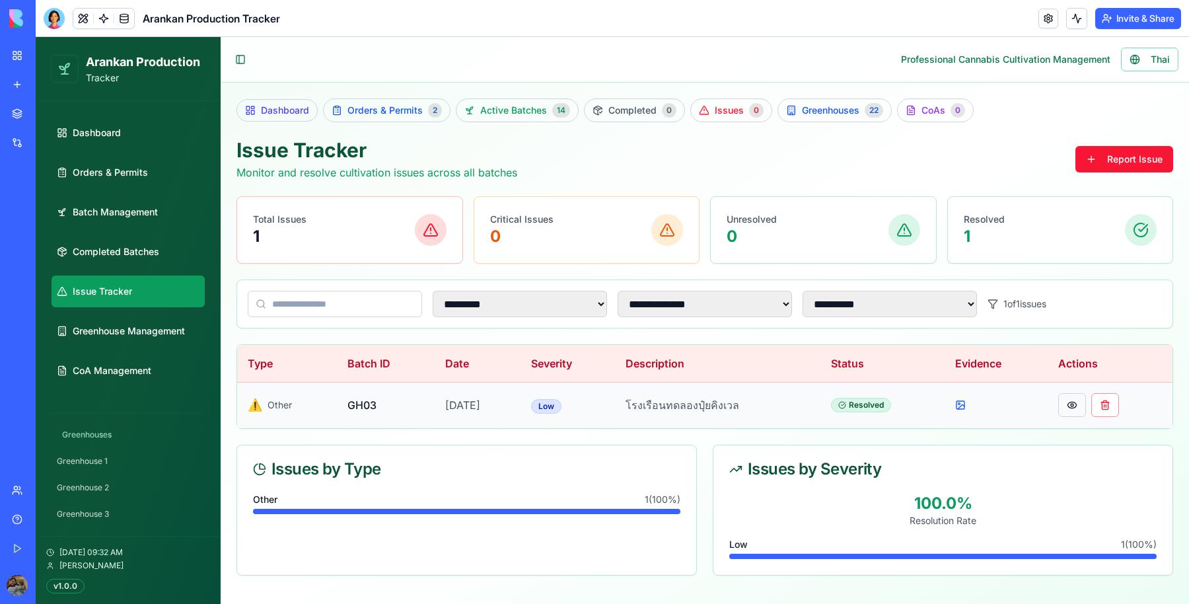
click at [1073, 404] on button at bounding box center [1072, 405] width 28 height 24
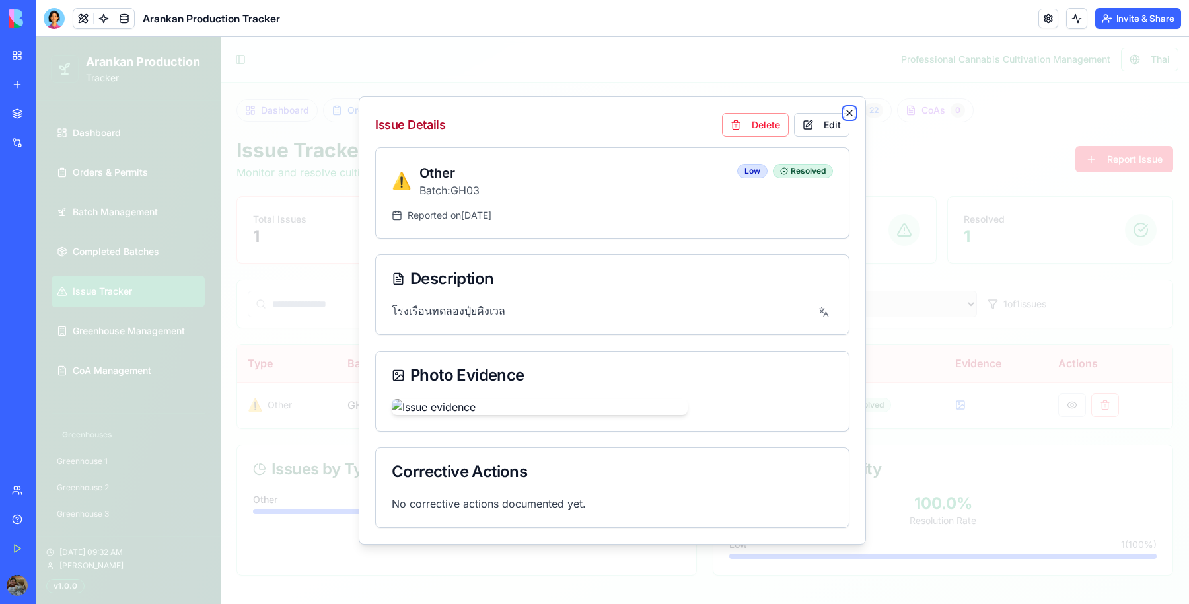
click at [854, 116] on icon "button" at bounding box center [849, 113] width 11 height 11
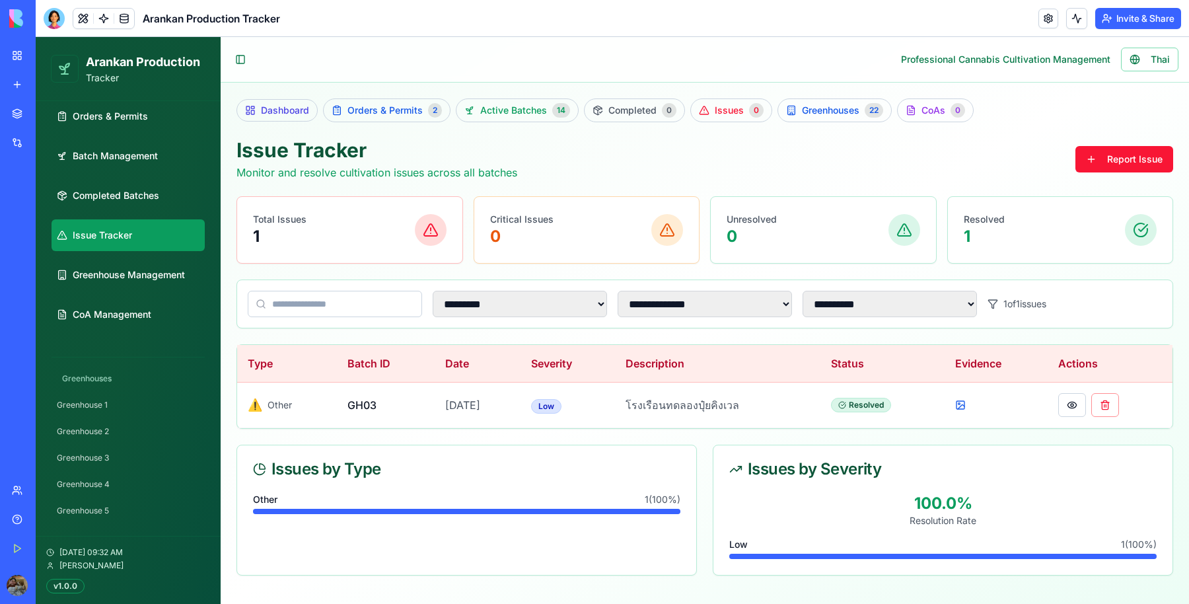
scroll to position [449, 0]
click at [151, 301] on link "CoA Management" at bounding box center [128, 315] width 153 height 32
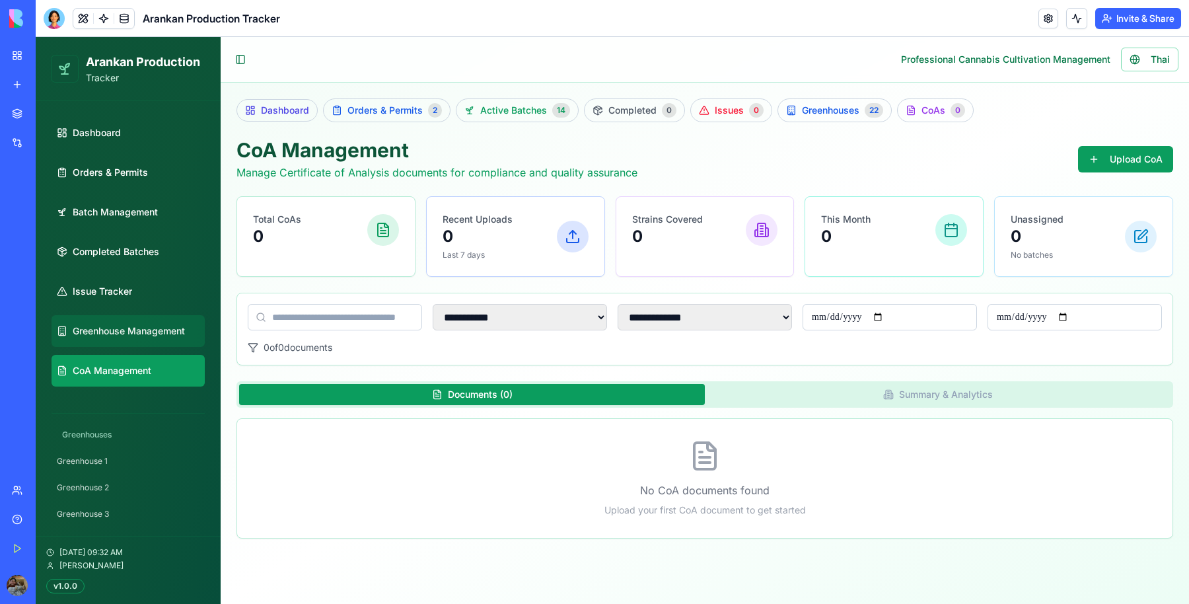
click at [138, 320] on link "Greenhouse Management" at bounding box center [128, 331] width 153 height 32
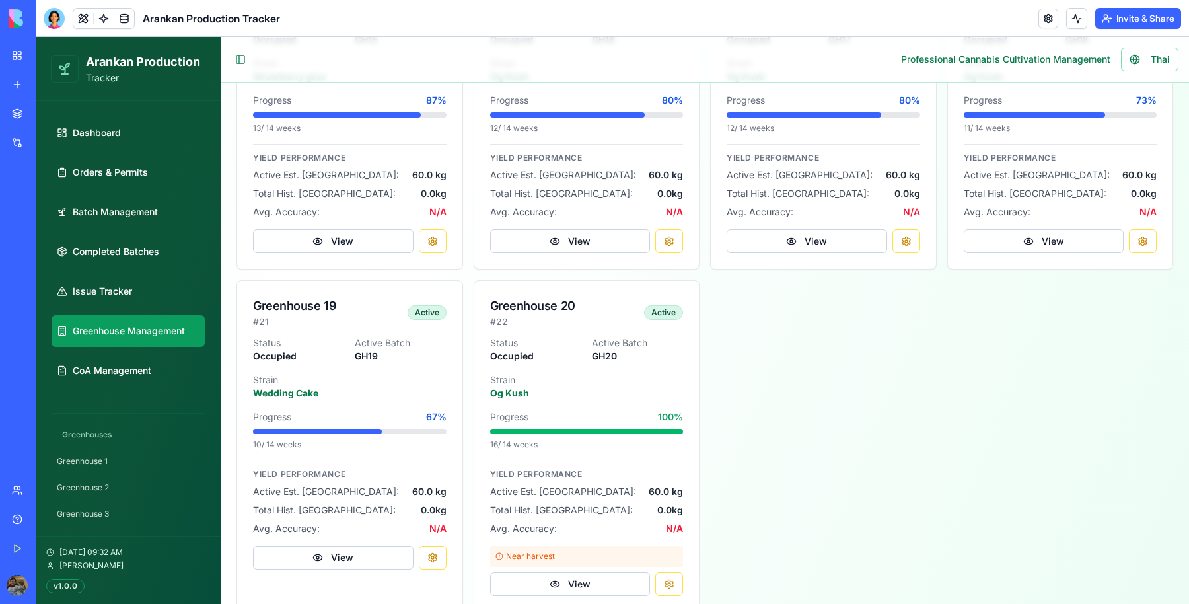
scroll to position [1703, 0]
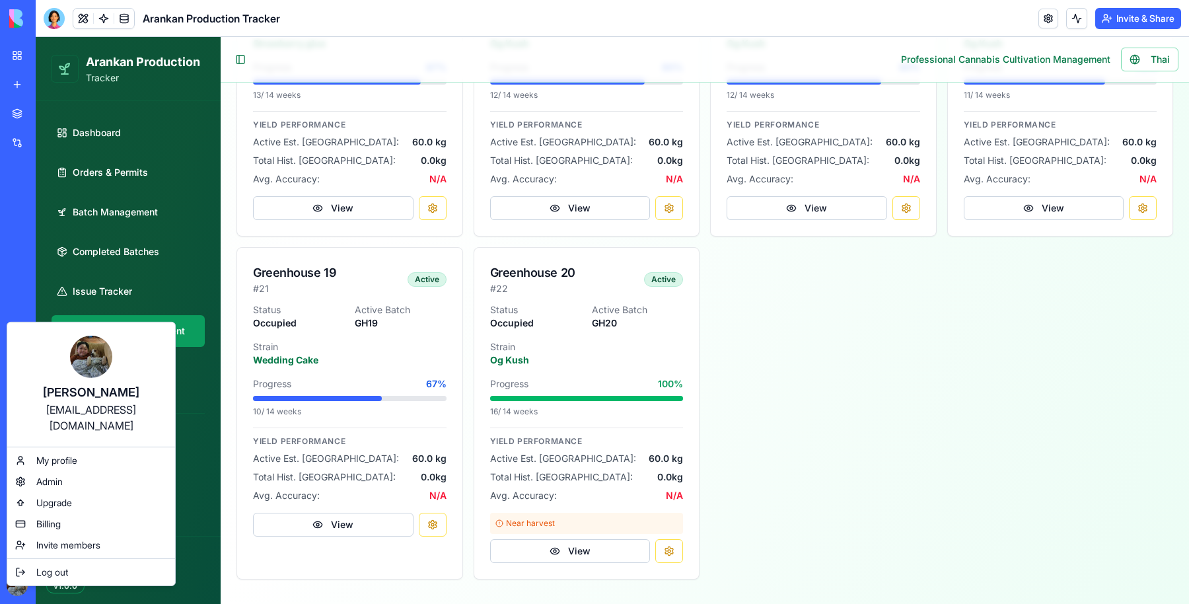
click at [12, 585] on html "BETA My Workspace New app Marketplace Integrations Recent Harvest Health Financ…" at bounding box center [594, 302] width 1189 height 604
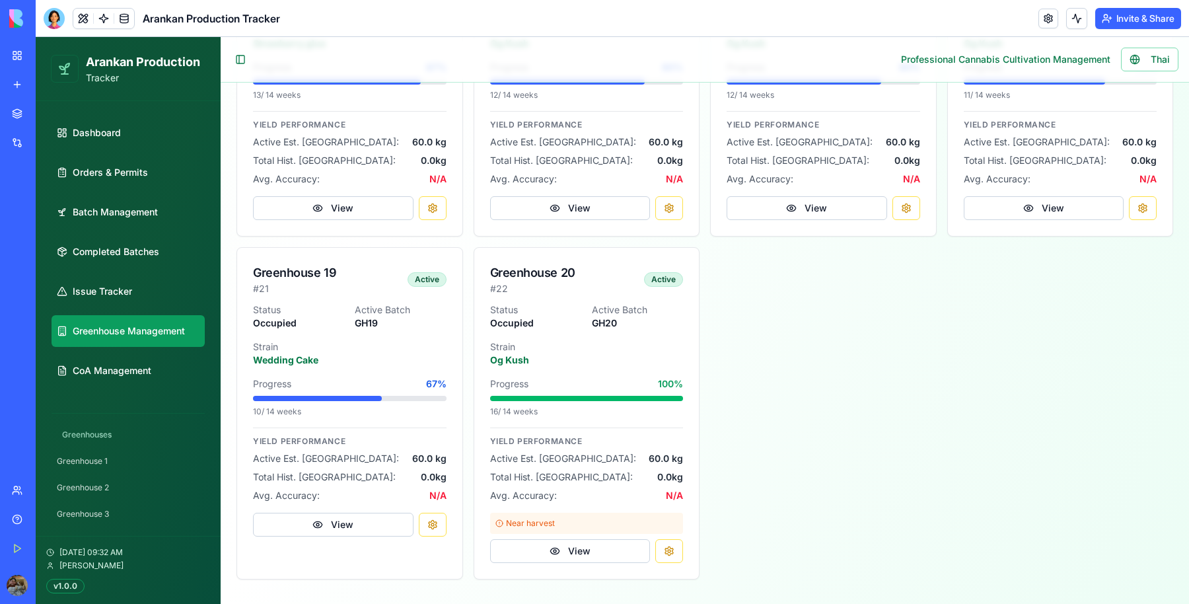
click at [57, 499] on link "Team" at bounding box center [30, 490] width 53 height 26
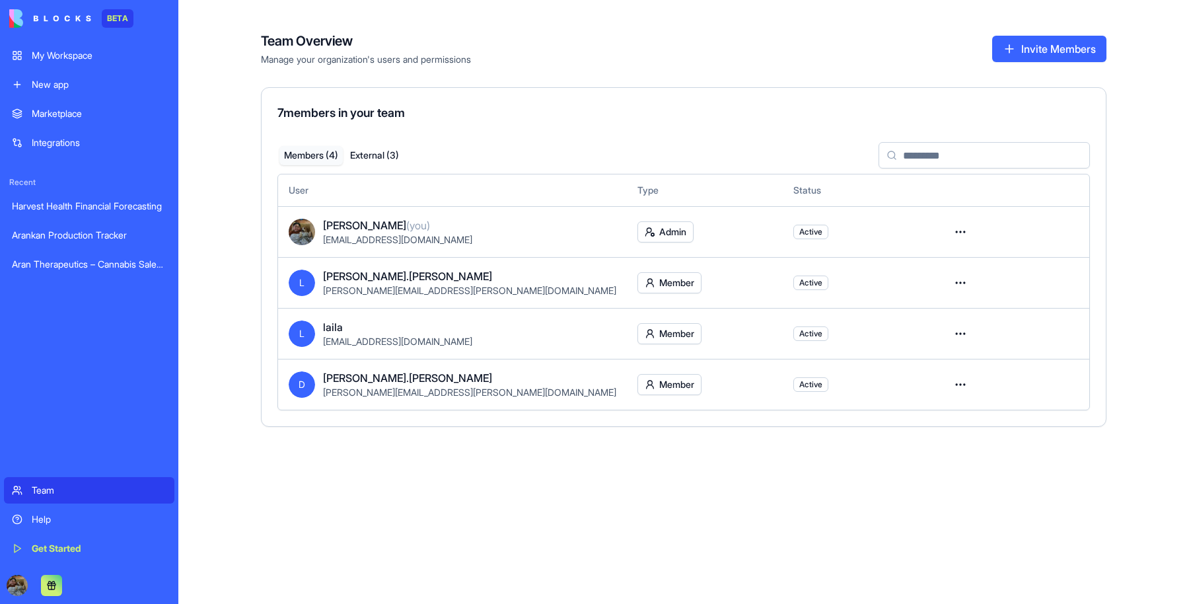
click at [92, 585] on div at bounding box center [89, 585] width 170 height 37
click at [52, 585] on button at bounding box center [51, 585] width 21 height 21
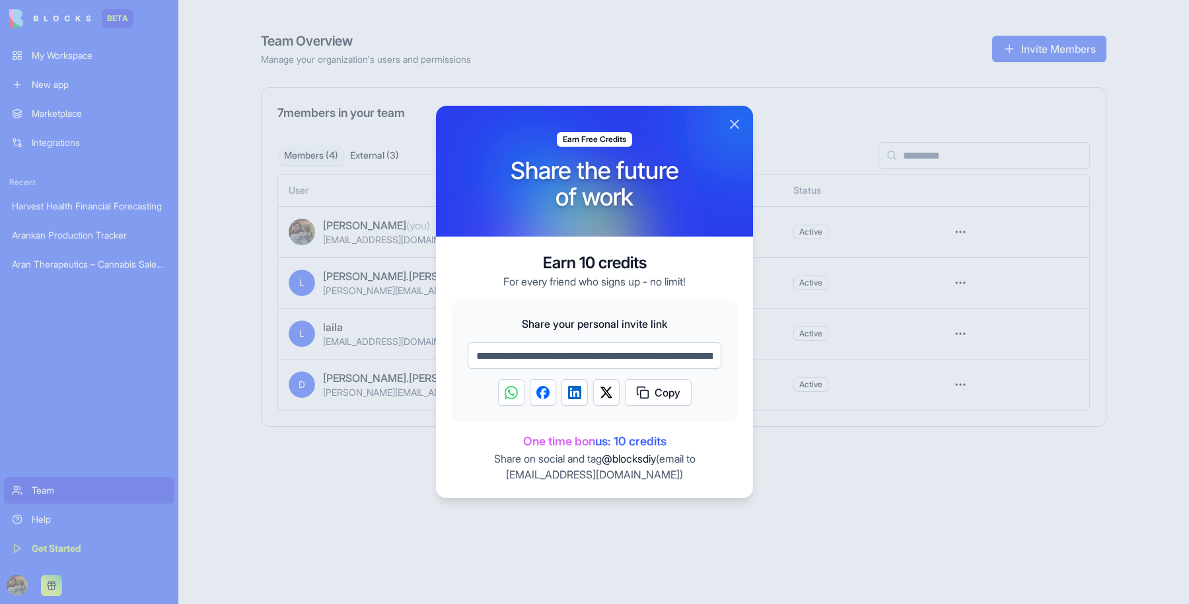
drag, startPoint x: 741, startPoint y: 123, endPoint x: 729, endPoint y: 139, distance: 19.8
click at [729, 139] on div "**********" at bounding box center [594, 302] width 317 height 392
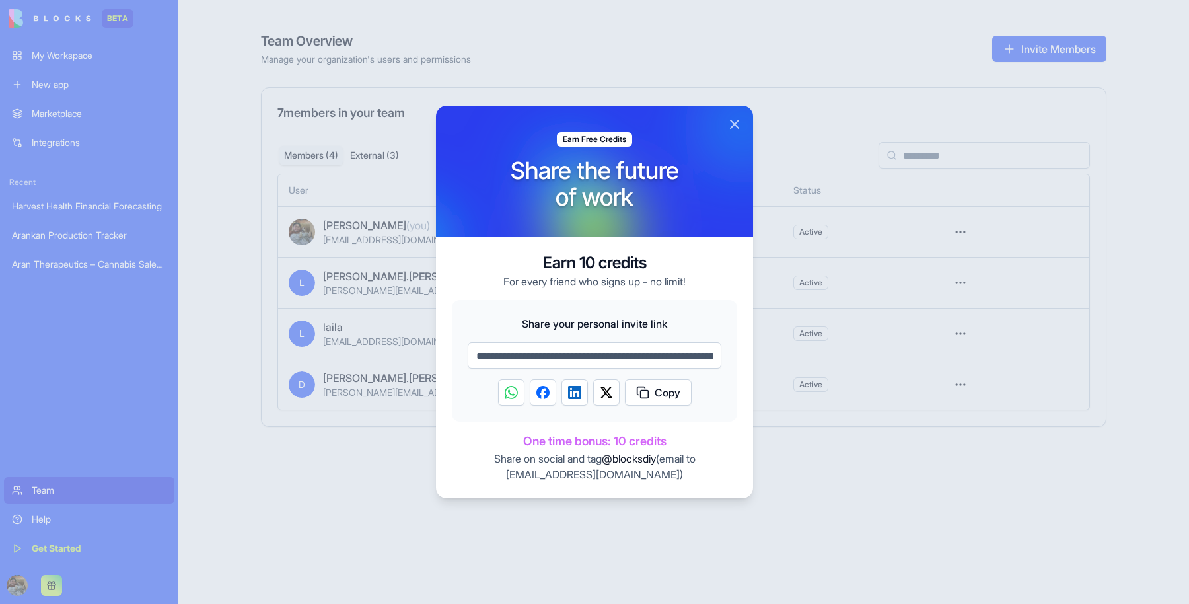
click at [731, 123] on button "Close" at bounding box center [735, 124] width 16 height 16
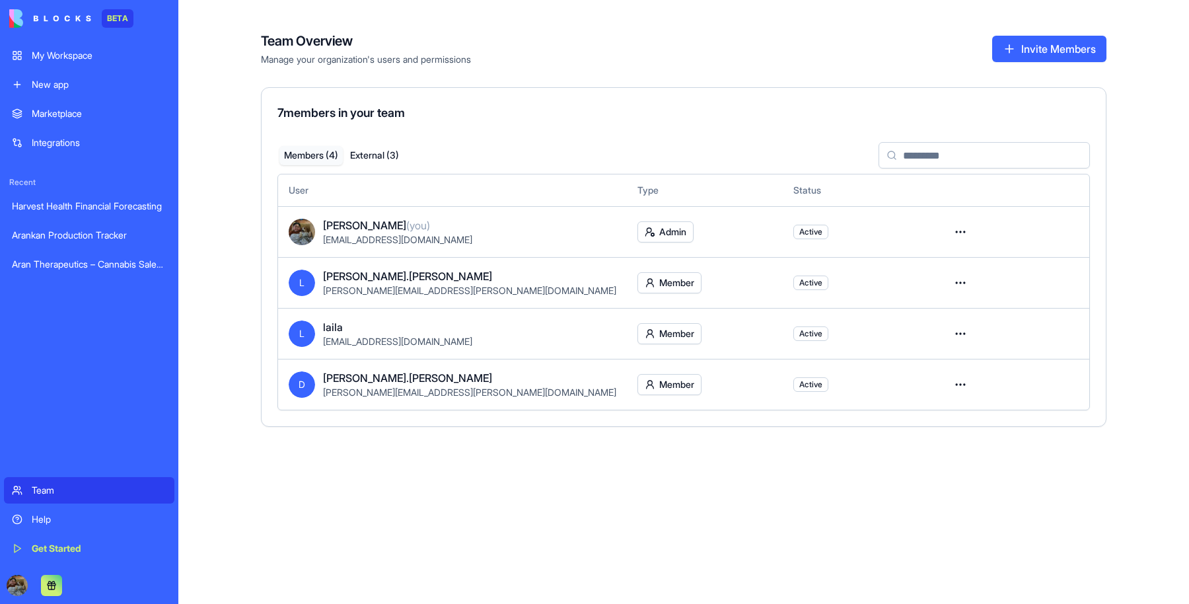
click at [48, 134] on link "Integrations" at bounding box center [89, 142] width 170 height 26
click at [59, 110] on div "Marketplace" at bounding box center [99, 113] width 135 height 13
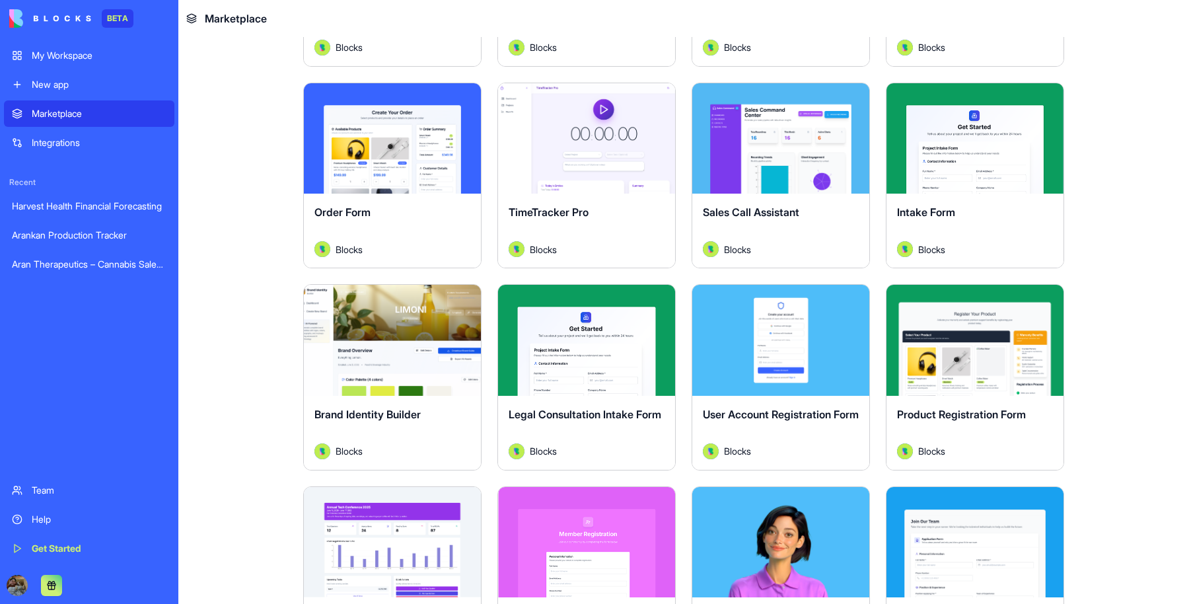
scroll to position [856, 0]
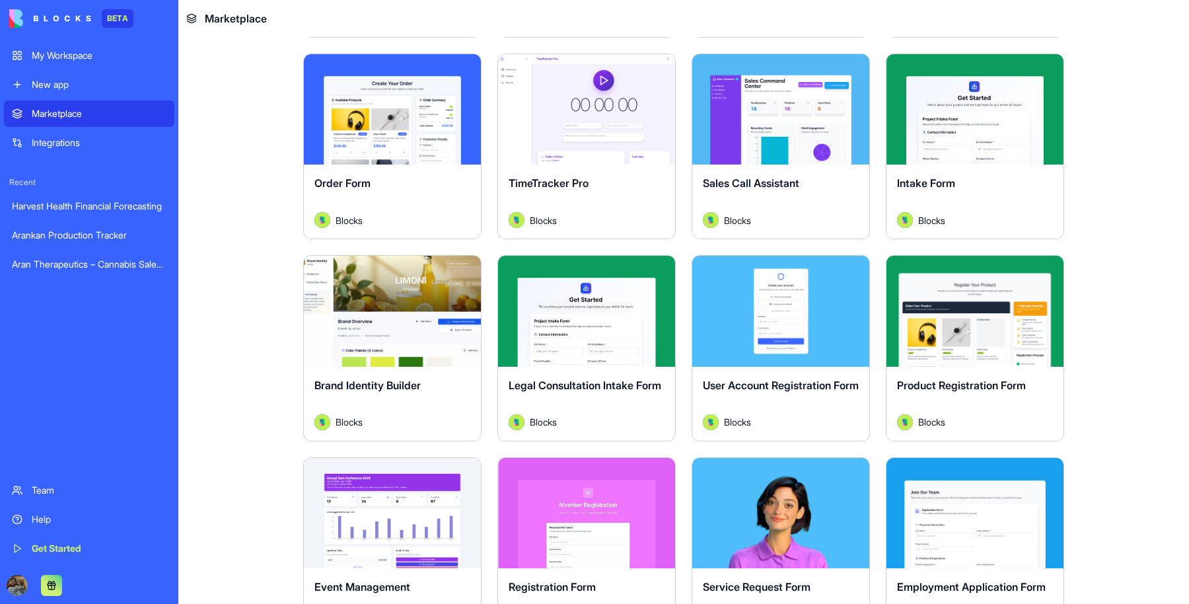
click at [378, 310] on button "Explore" at bounding box center [392, 311] width 99 height 26
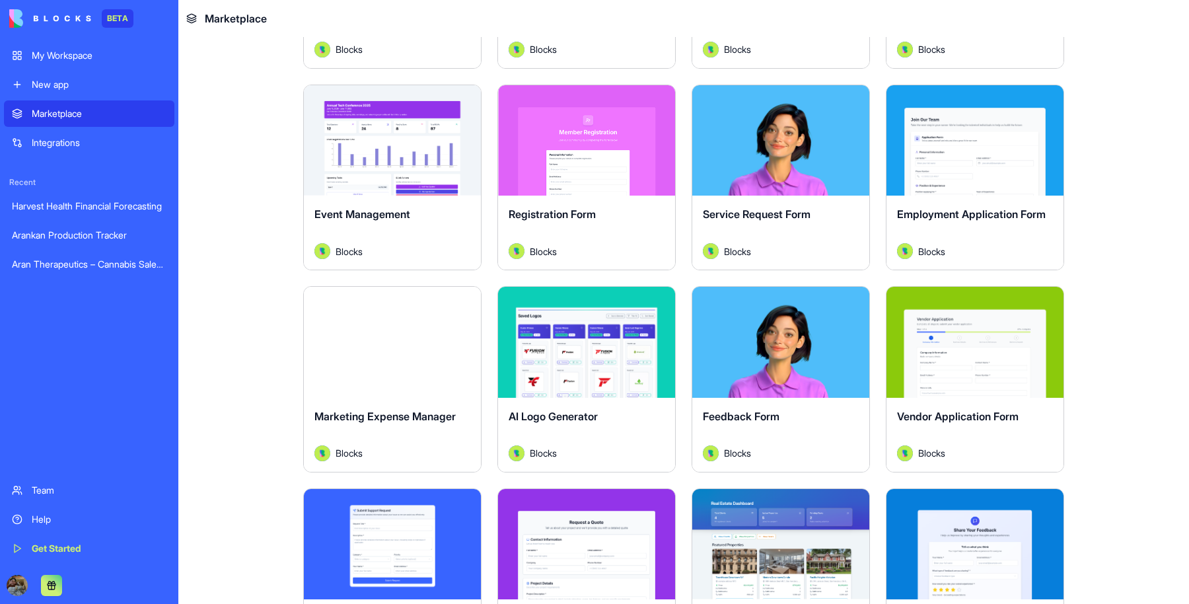
scroll to position [1229, 0]
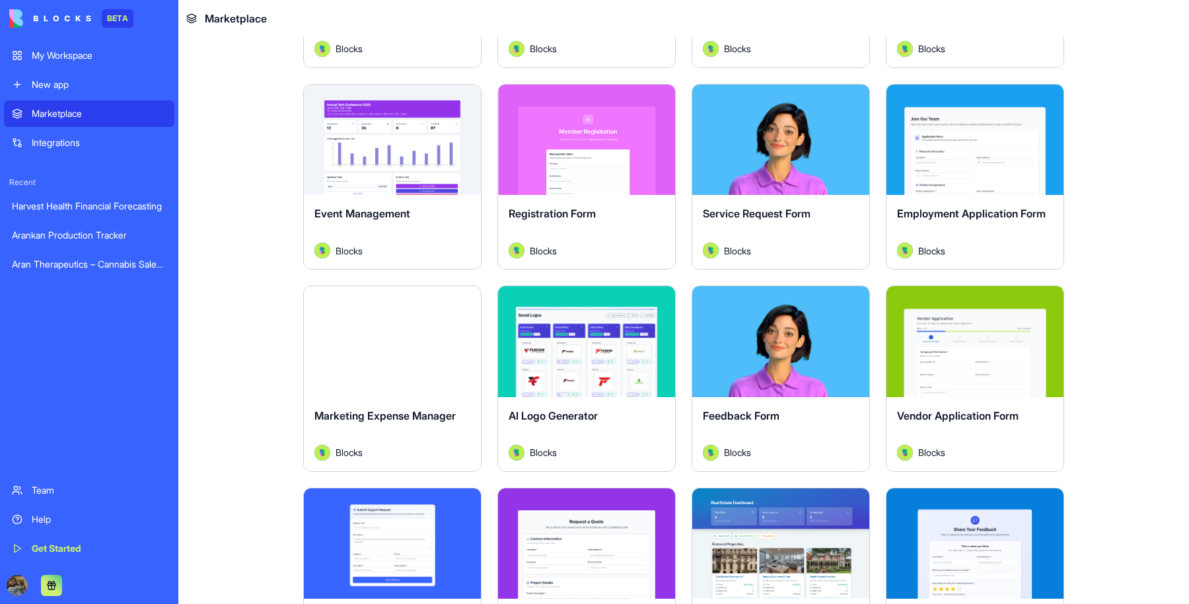
click at [563, 342] on button "Explore" at bounding box center [586, 341] width 99 height 26
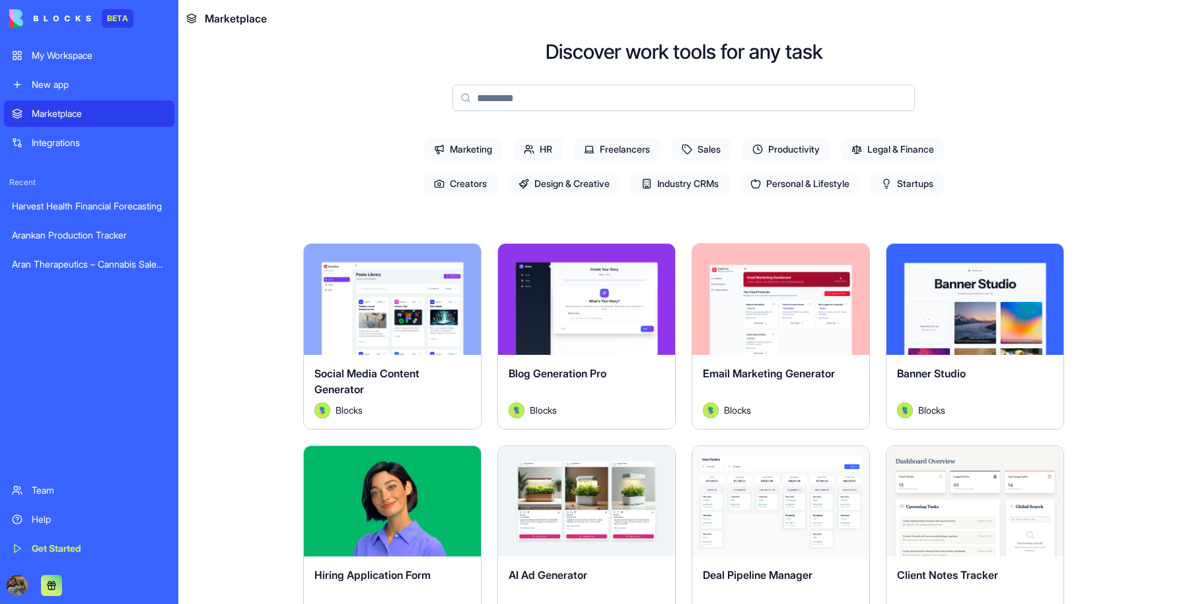
scroll to position [63, 0]
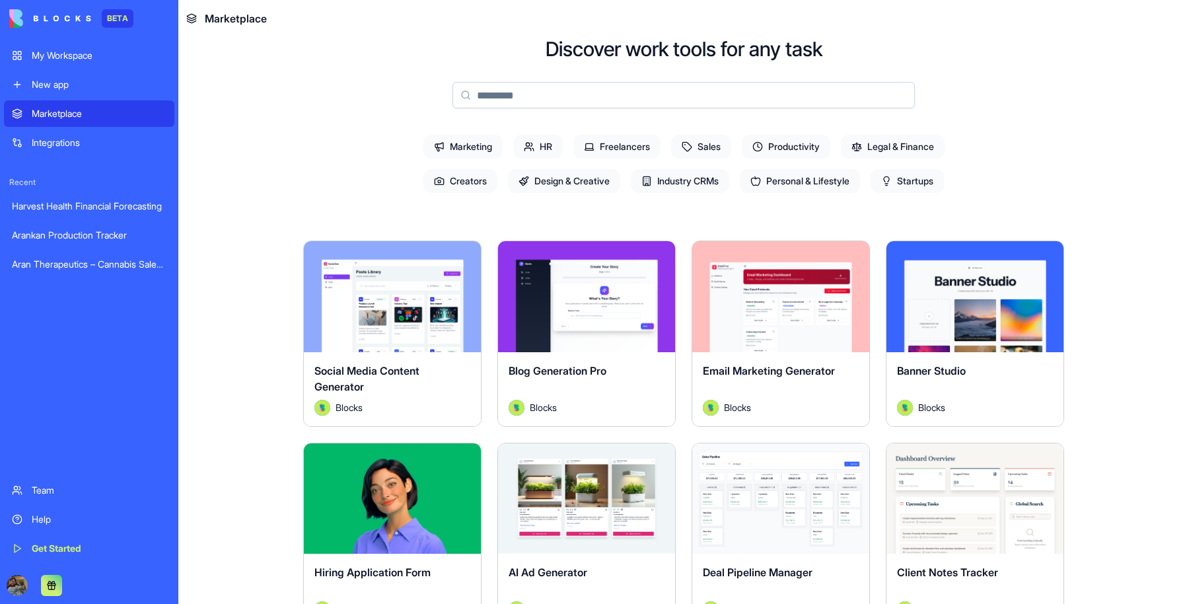
click at [552, 179] on span "Design & Creative" at bounding box center [564, 181] width 112 height 24
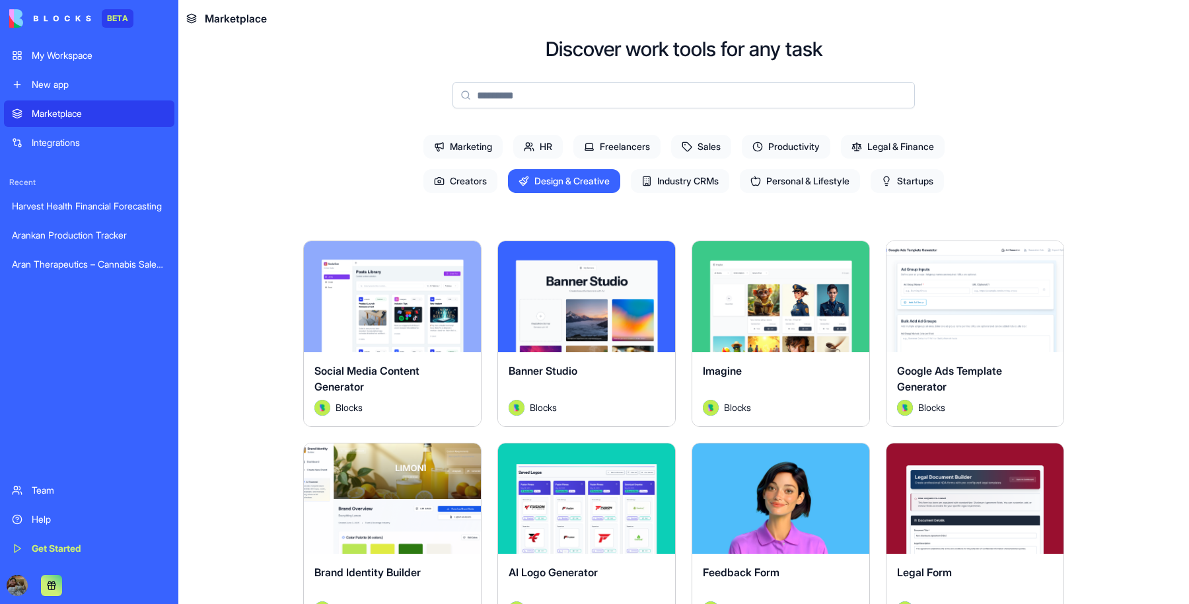
click at [478, 141] on span "Marketing" at bounding box center [462, 147] width 79 height 24
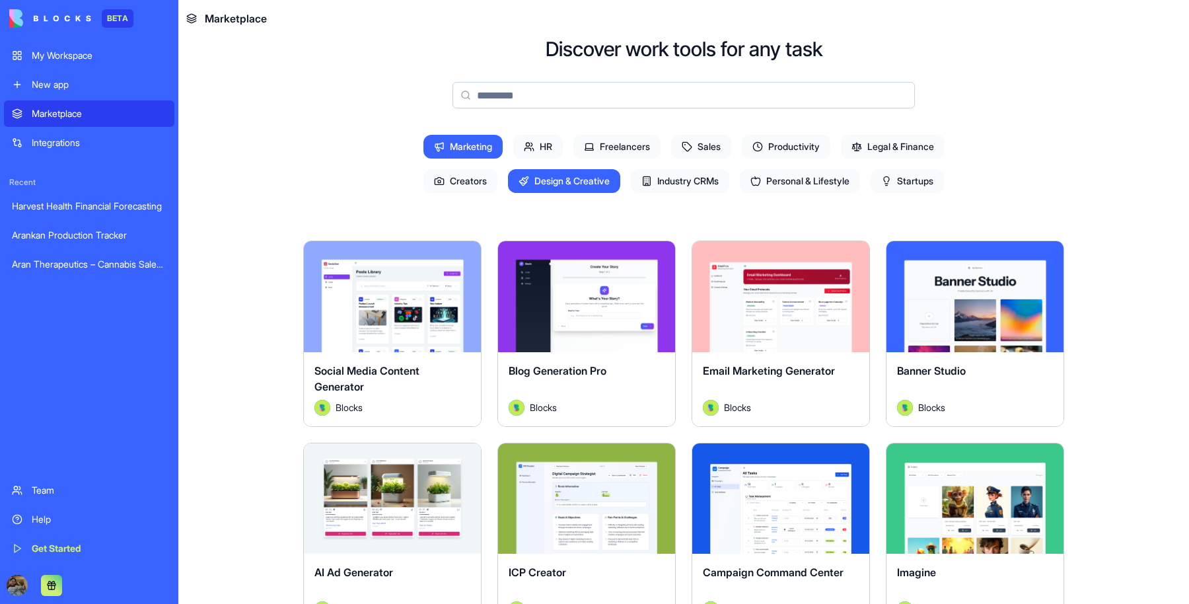
click at [538, 145] on span "HR" at bounding box center [538, 147] width 50 height 24
click at [600, 149] on span "Freelancers" at bounding box center [616, 147] width 87 height 24
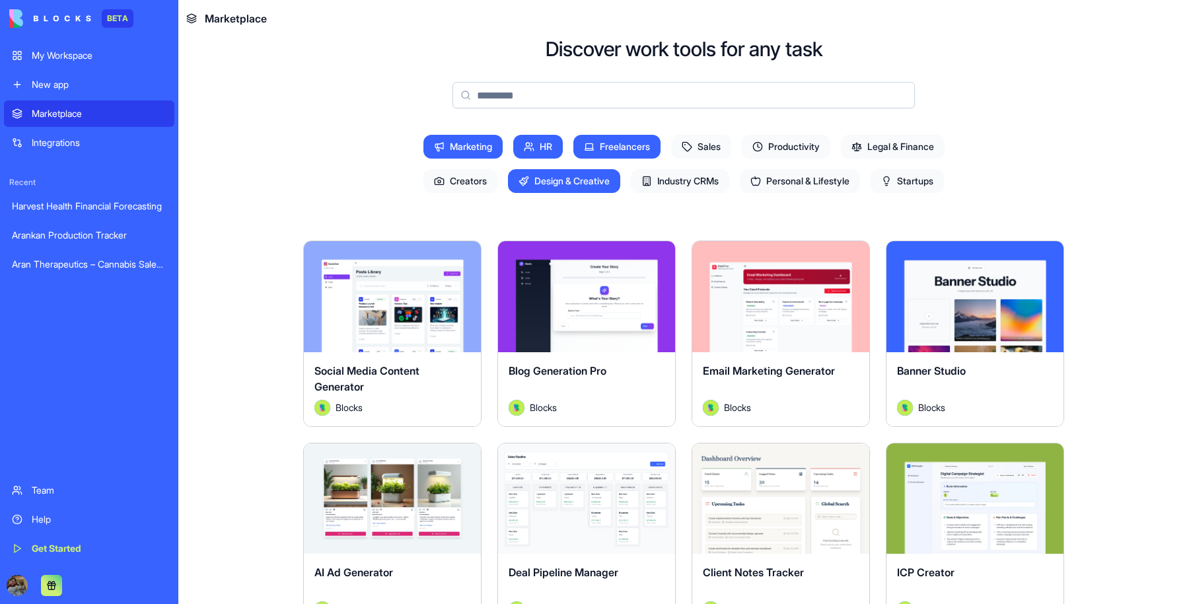
click at [600, 149] on span "Freelancers" at bounding box center [616, 147] width 87 height 24
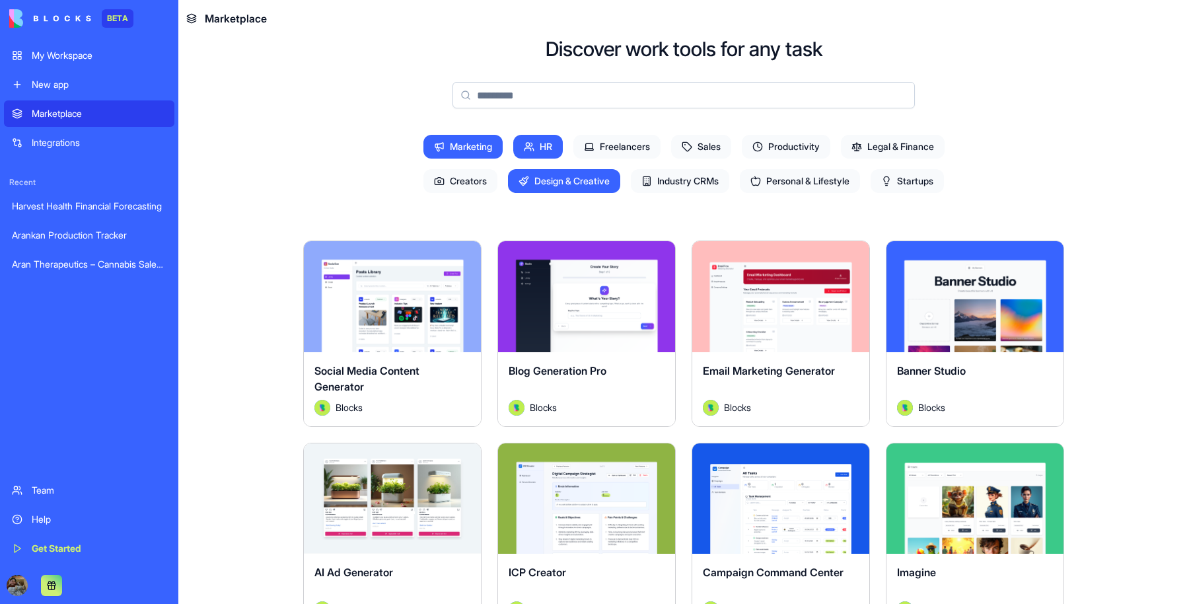
click at [557, 189] on span "Design & Creative" at bounding box center [564, 181] width 112 height 24
click at [528, 149] on span "HR" at bounding box center [538, 147] width 50 height 24
click at [458, 153] on span "Marketing" at bounding box center [462, 147] width 79 height 24
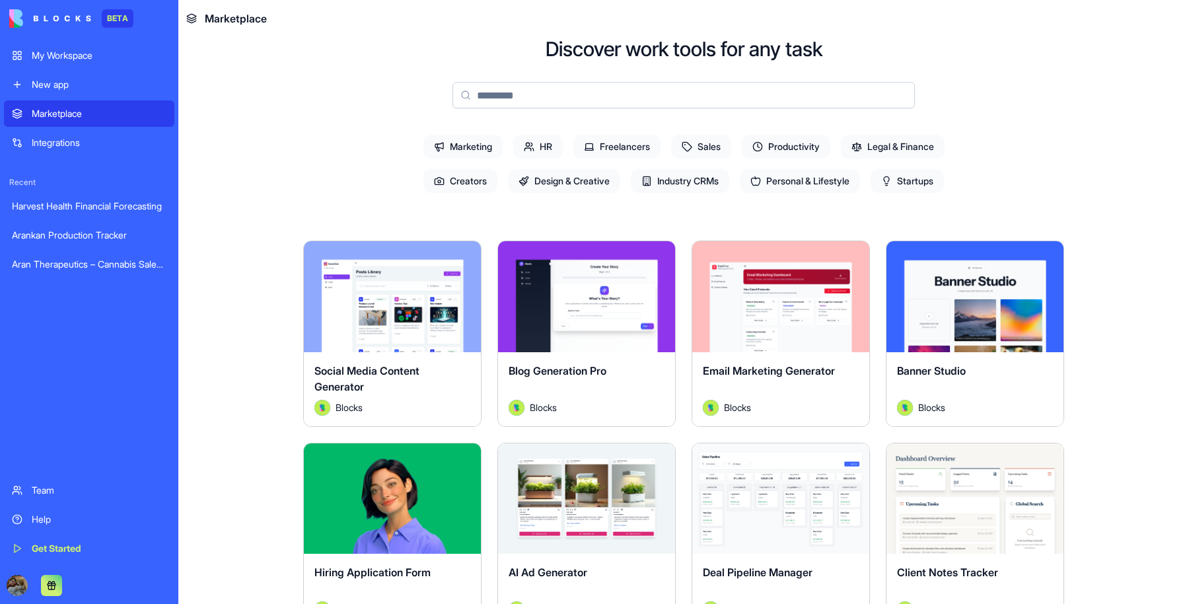
click at [657, 179] on span "Industry CRMs" at bounding box center [680, 181] width 98 height 24
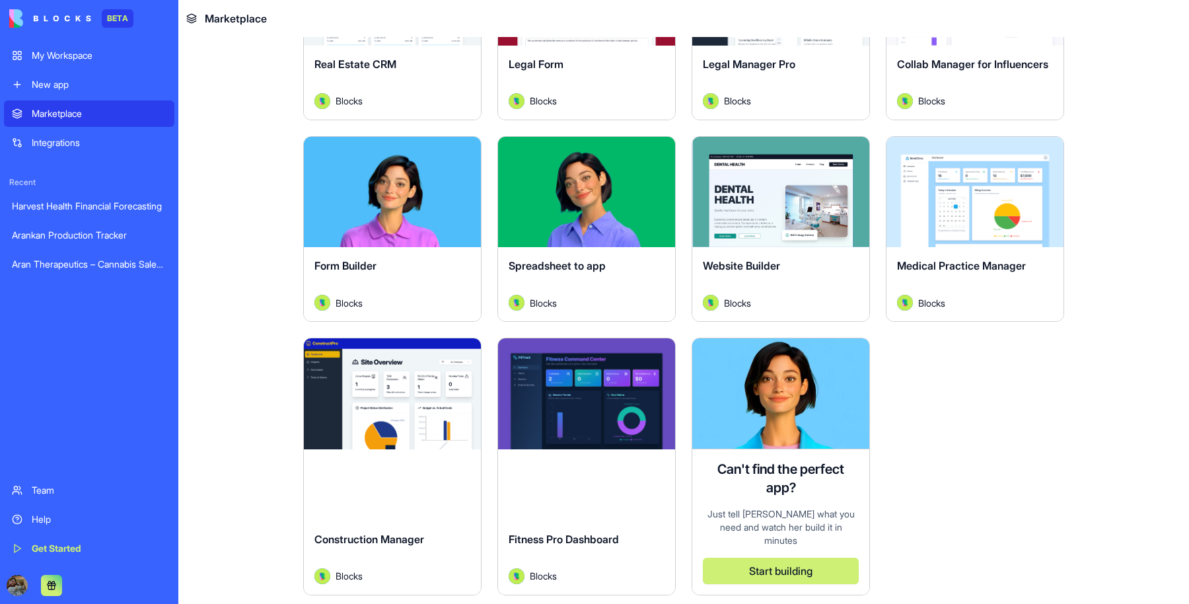
scroll to position [369, 0]
click at [945, 200] on button "Explore" at bounding box center [974, 192] width 99 height 26
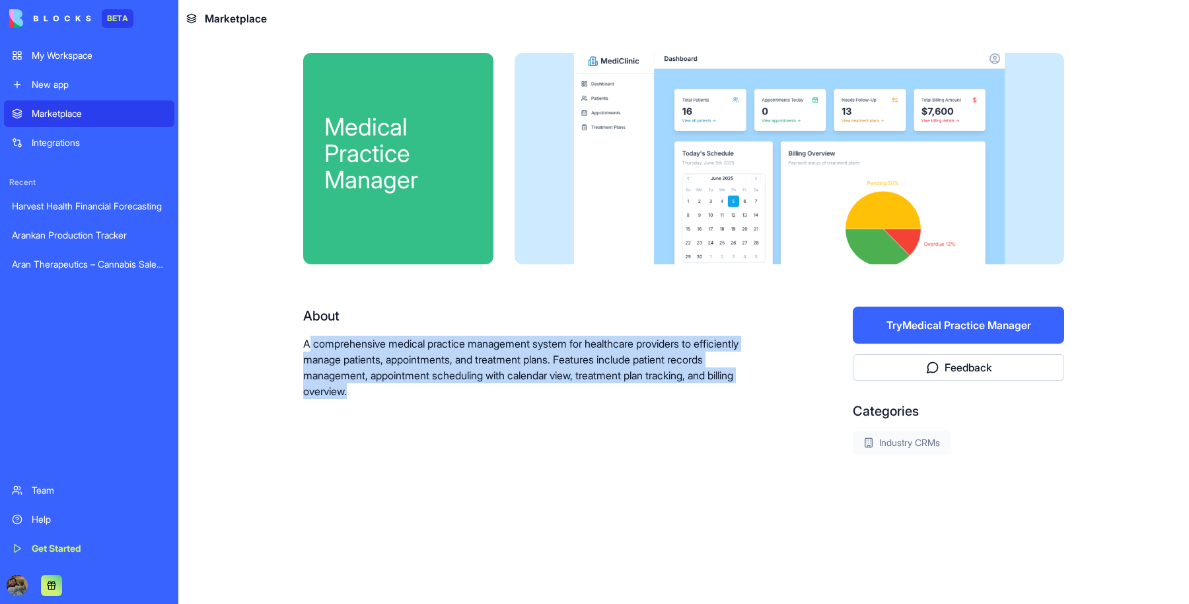
drag, startPoint x: 311, startPoint y: 345, endPoint x: 395, endPoint y: 396, distance: 98.1
click at [395, 396] on p "A comprehensive medical practice management system for healthcare providers to …" at bounding box center [535, 367] width 465 height 63
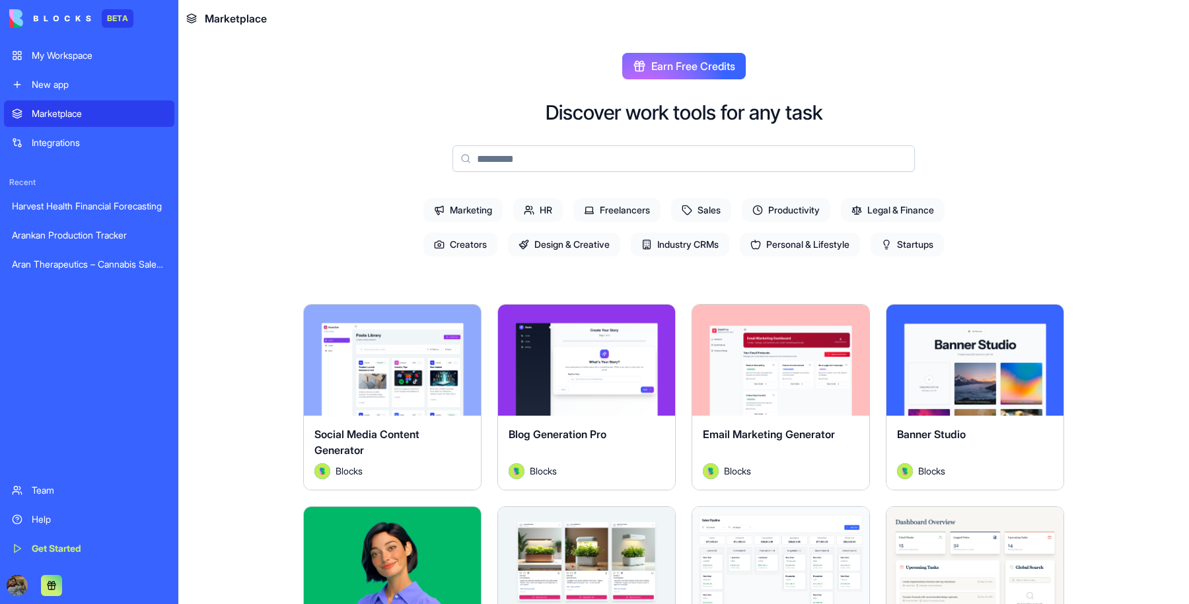
click at [561, 149] on input at bounding box center [683, 158] width 462 height 26
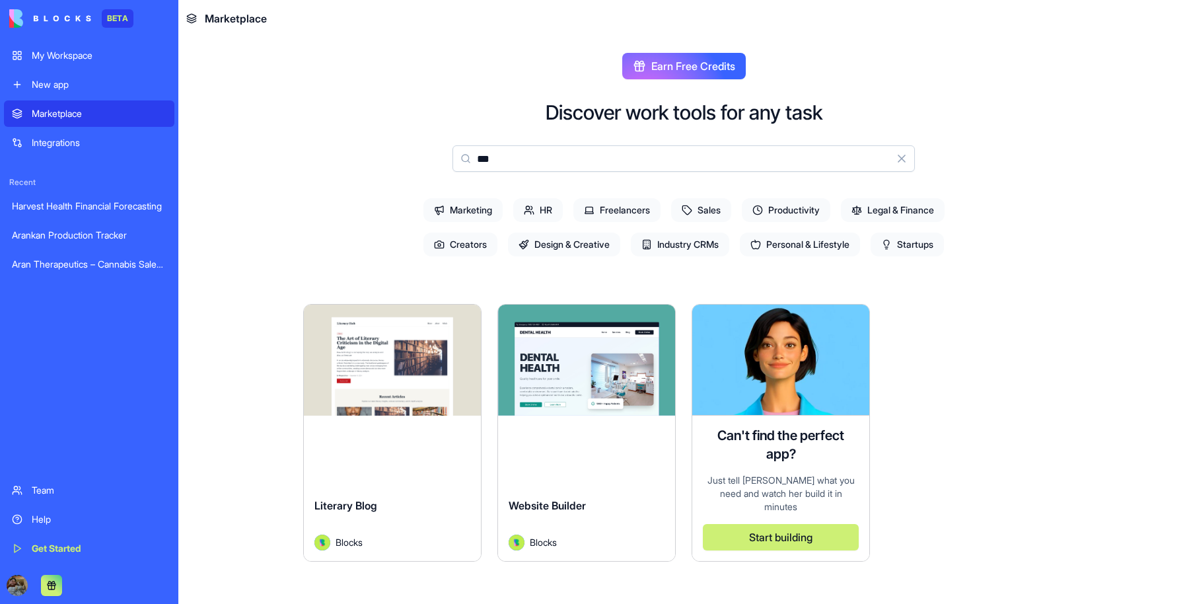
type input "***"
click at [585, 347] on button "Explore" at bounding box center [586, 360] width 99 height 26
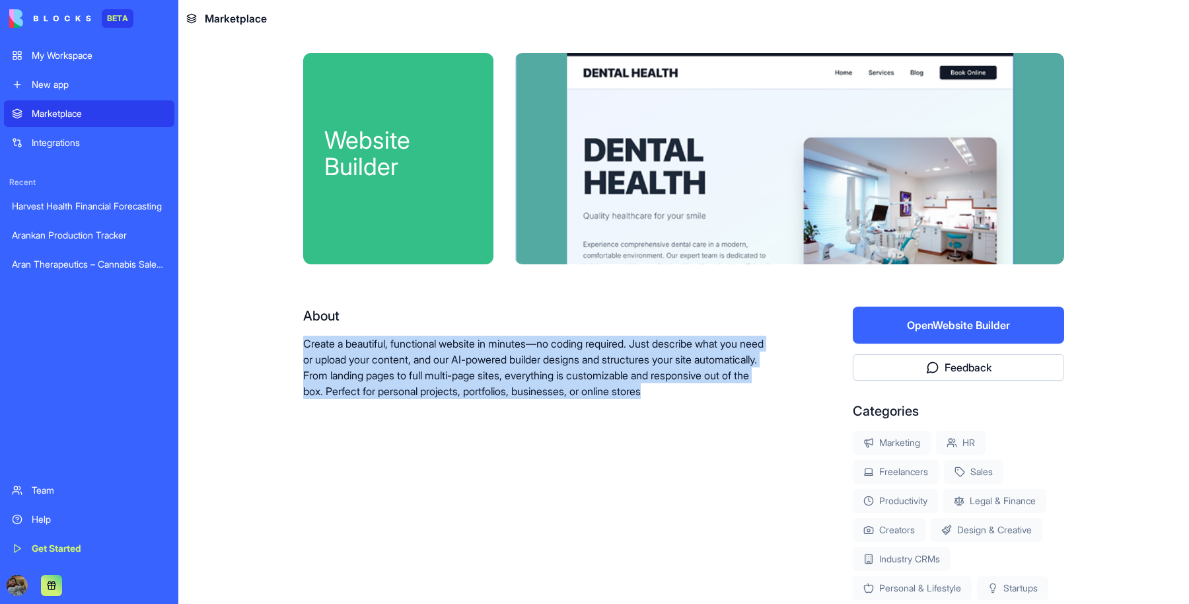
drag, startPoint x: 295, startPoint y: 345, endPoint x: 506, endPoint y: 413, distance: 221.9
click at [506, 413] on div "Website Builder About Create a beautiful, functional website in minutes—no codi…" at bounding box center [684, 368] width 846 height 663
click at [950, 323] on button "Open Website Builder" at bounding box center [958, 325] width 211 height 37
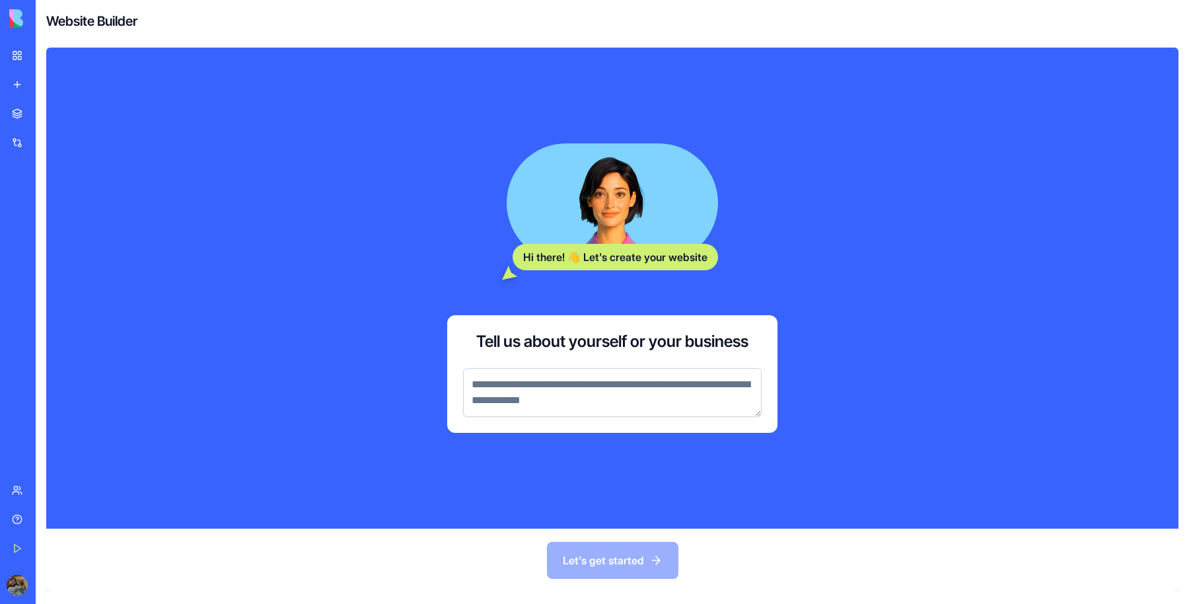
click at [249, 558] on div "Let's get started" at bounding box center [612, 559] width 1132 height 63
